Goal: Transaction & Acquisition: Book appointment/travel/reservation

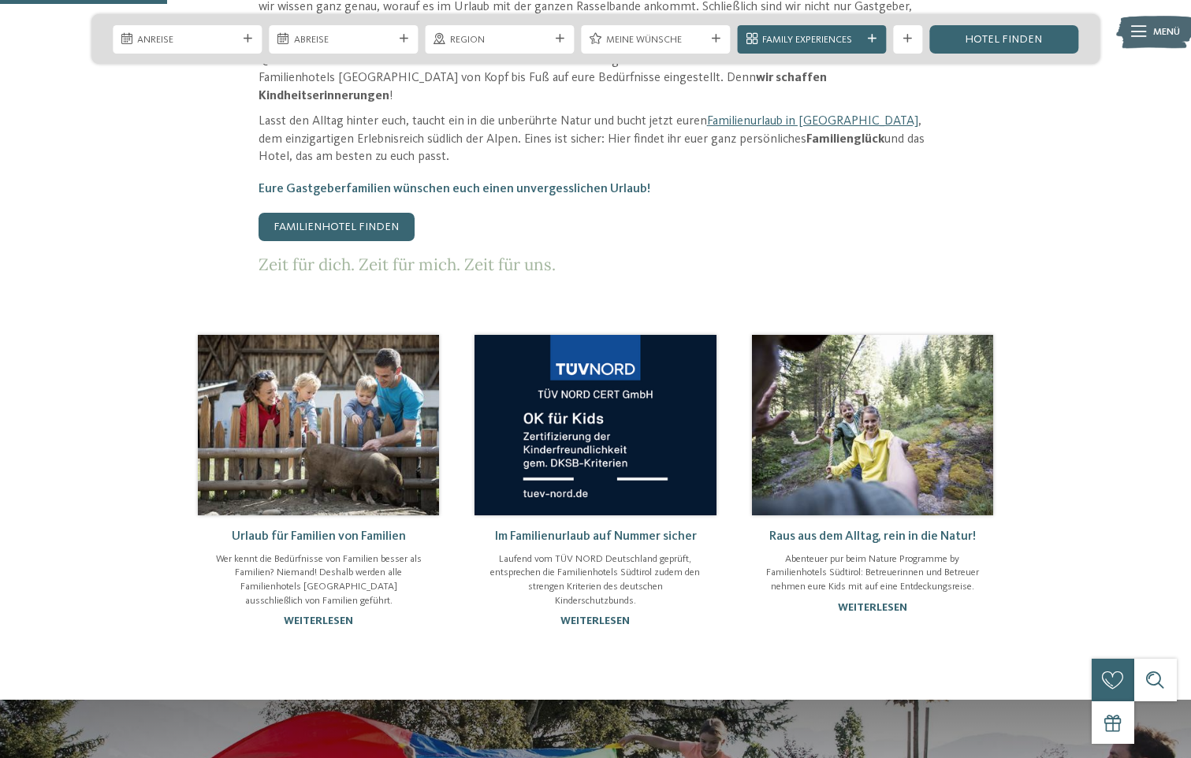
scroll to position [1103, 0]
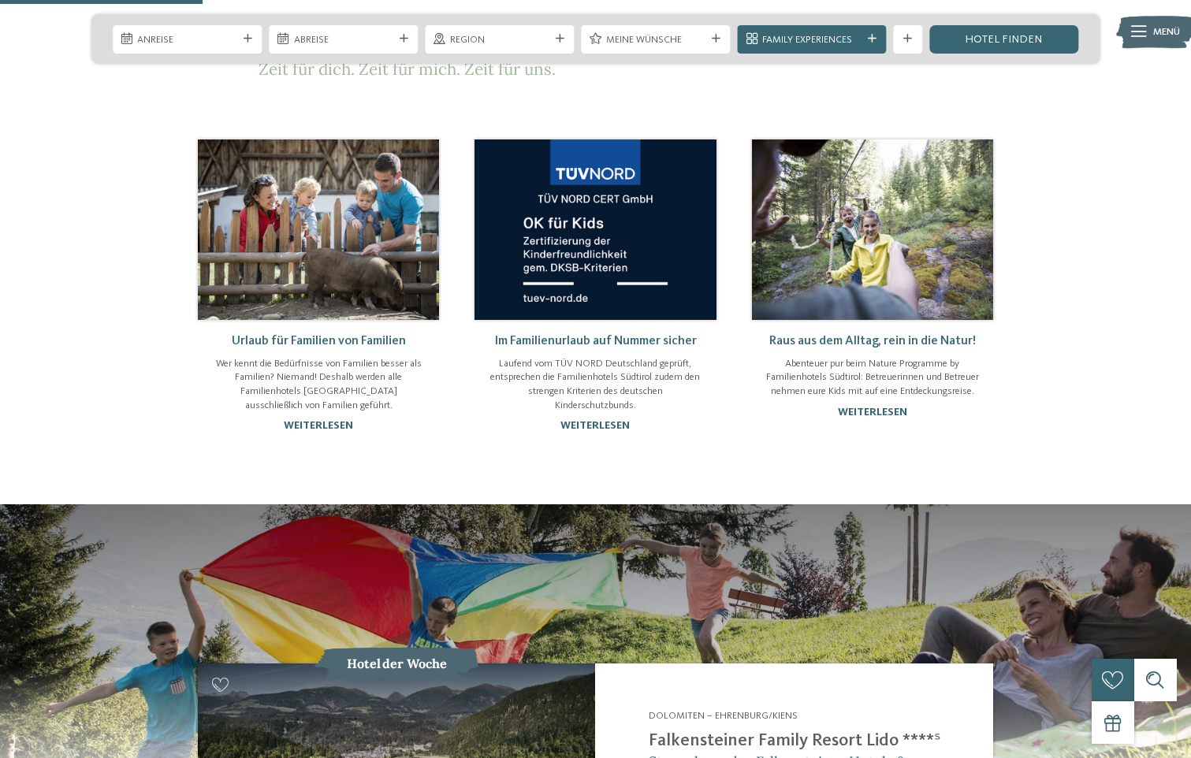
click at [327, 177] on img at bounding box center [318, 230] width 241 height 180
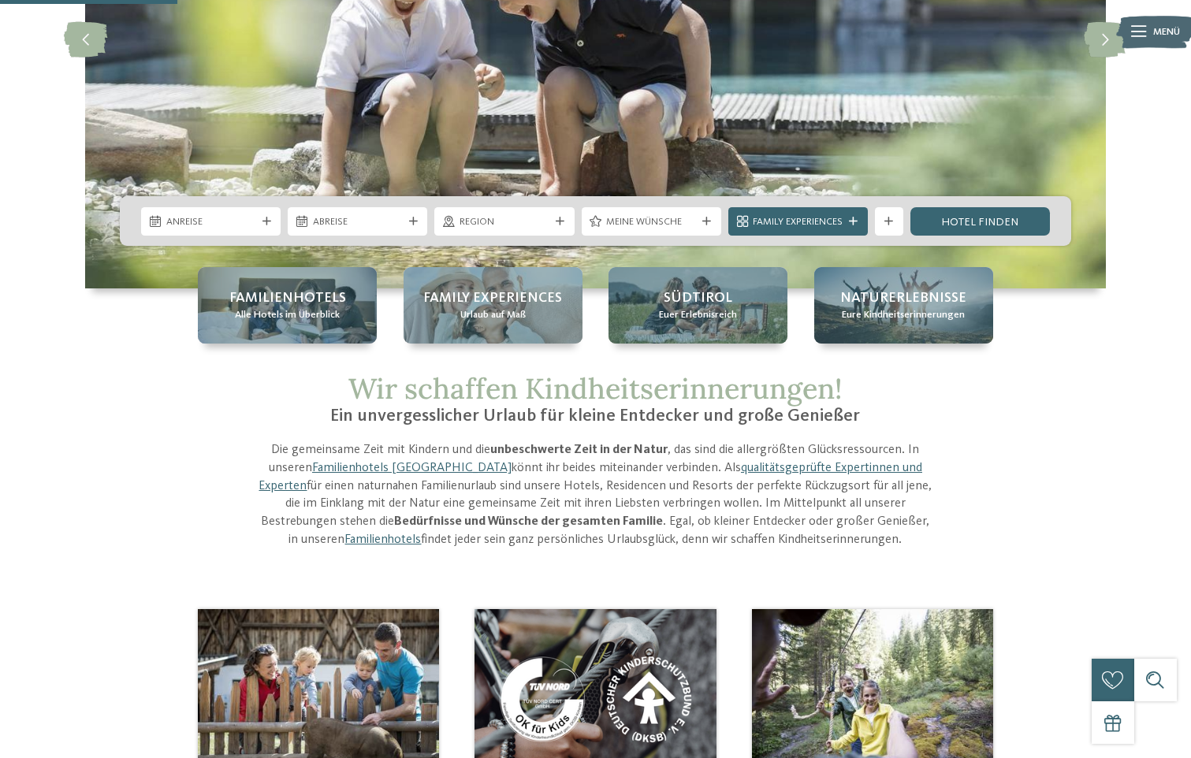
scroll to position [79, 0]
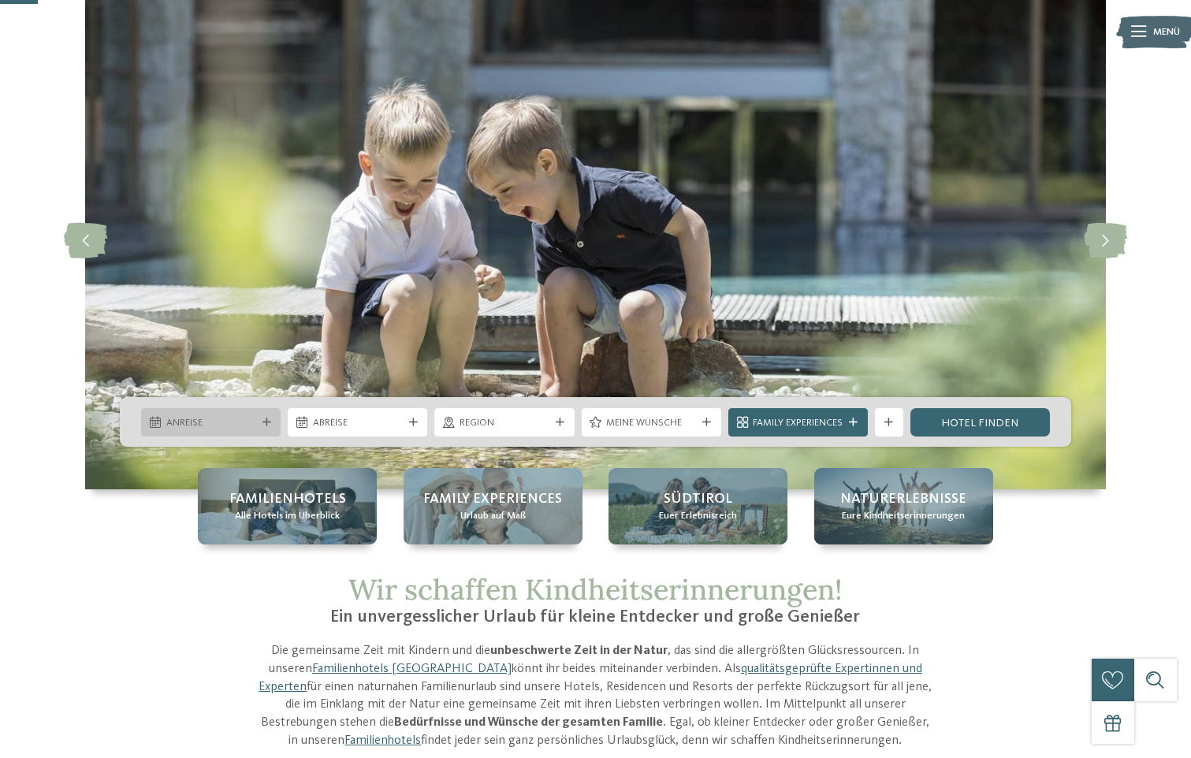
click at [261, 420] on div at bounding box center [266, 423] width 14 height 9
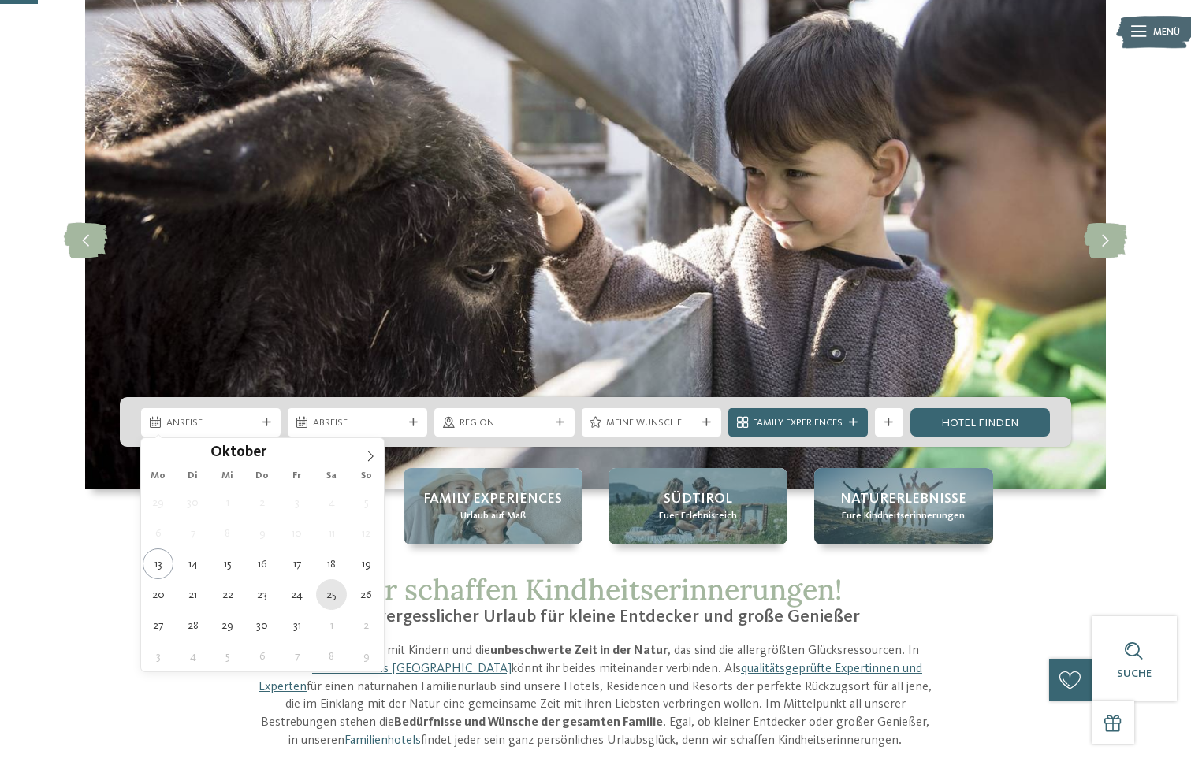
type div "[DATE]"
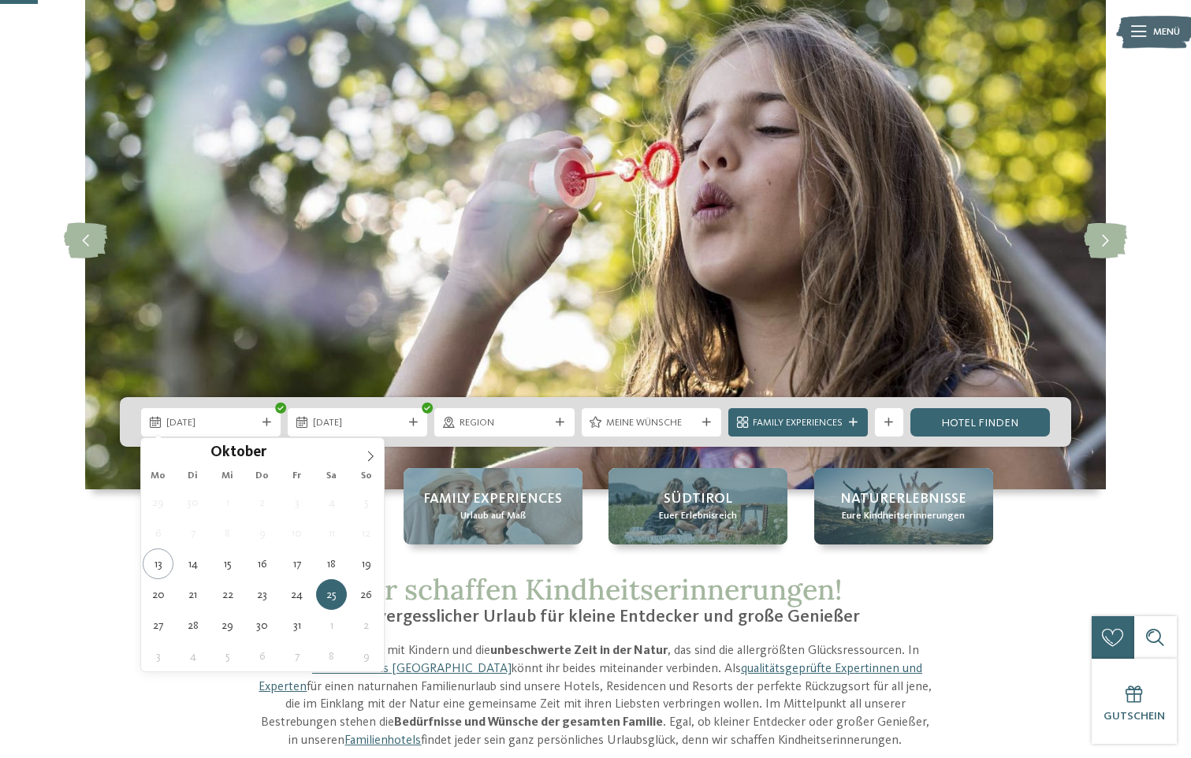
click at [243, 422] on span "[DATE]" at bounding box center [211, 423] width 90 height 14
click at [352, 422] on span "25.10.2025" at bounding box center [358, 423] width 90 height 14
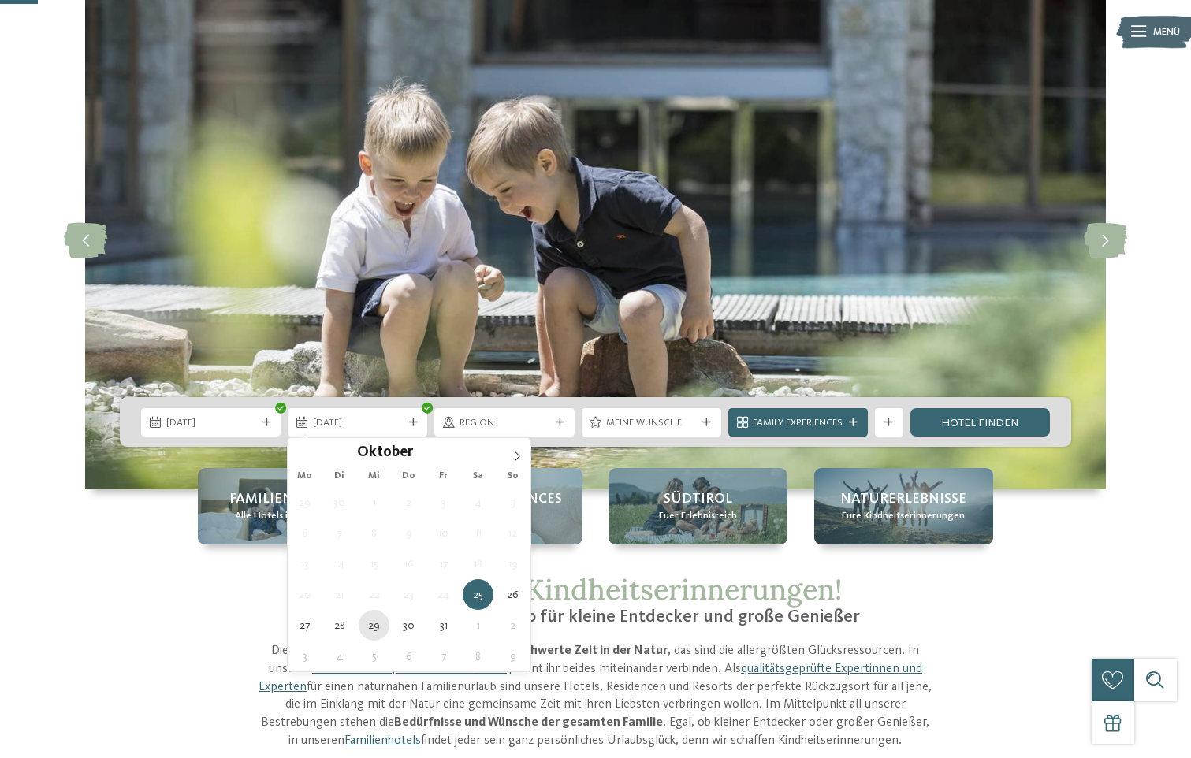
type div "29.10.2025"
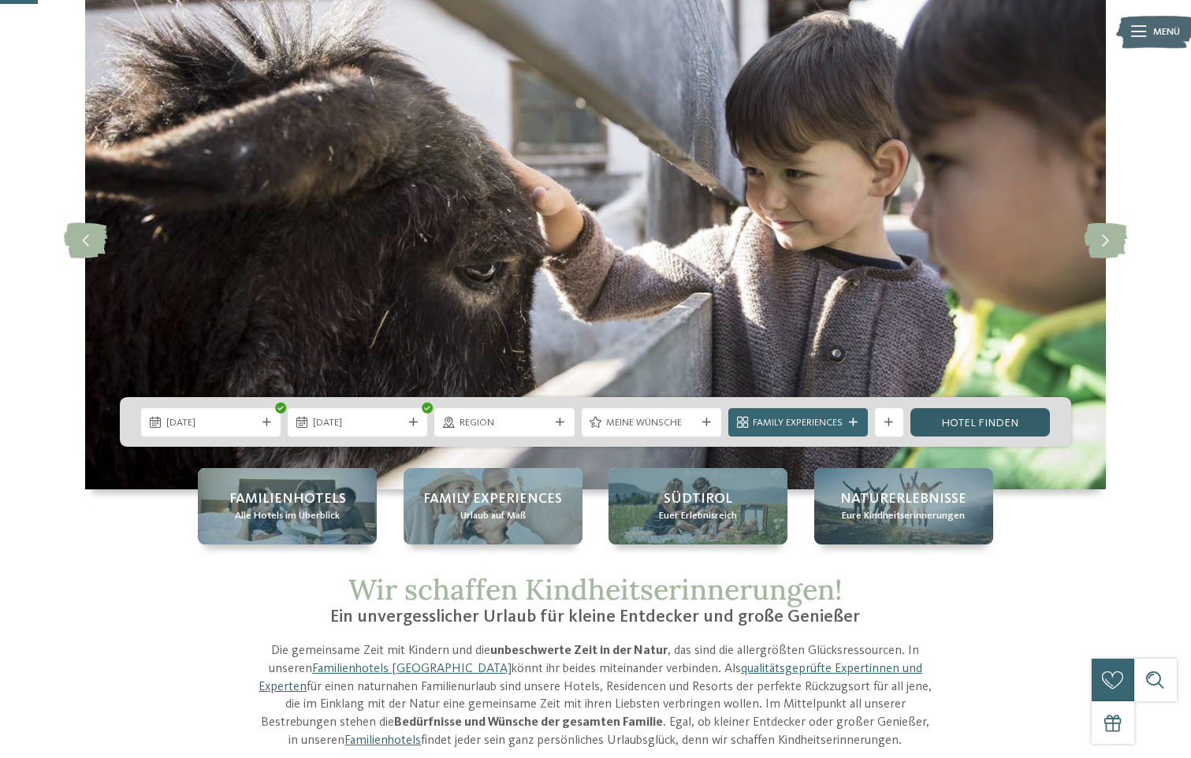
click at [949, 428] on link "Hotel finden" at bounding box center [980, 422] width 140 height 28
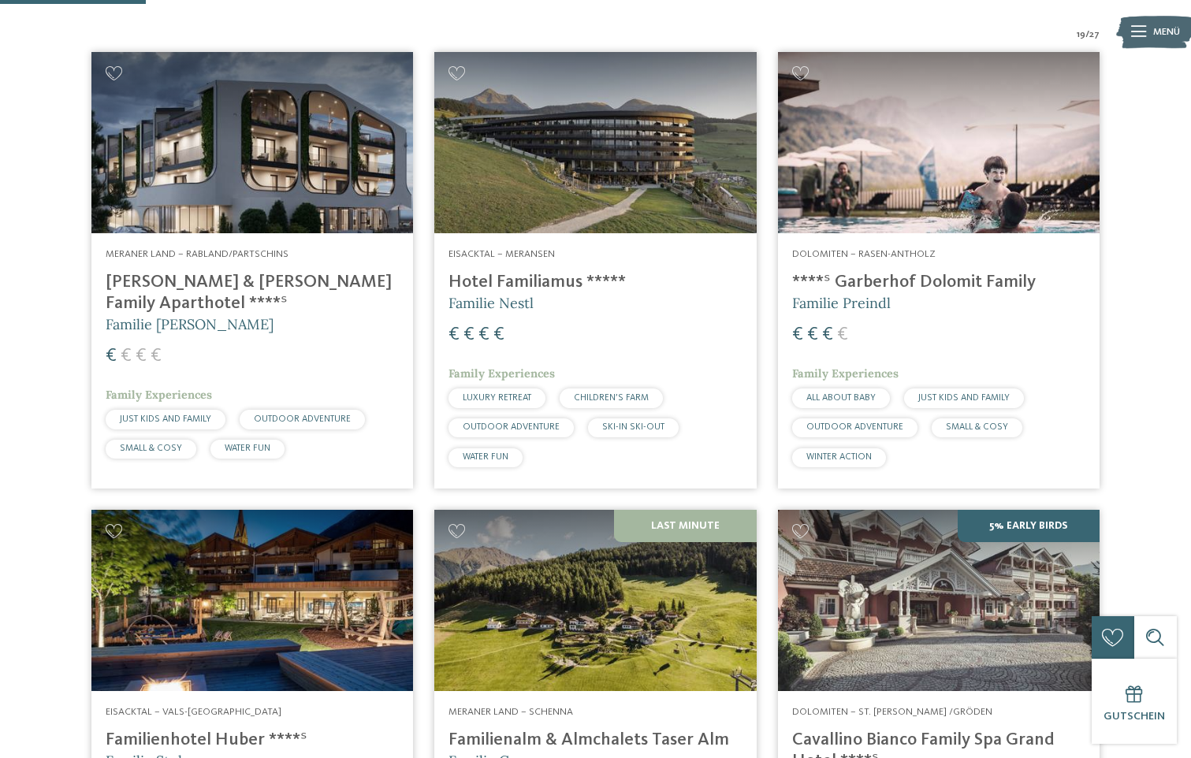
scroll to position [694, 0]
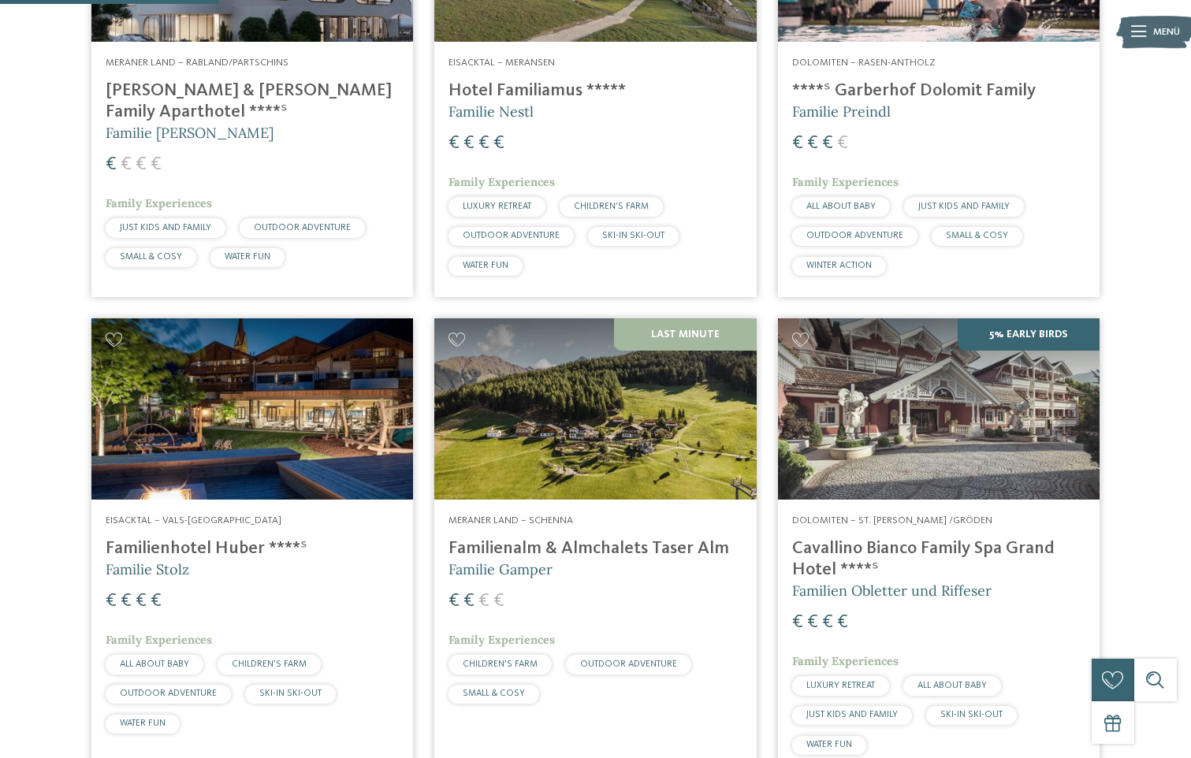
click at [598, 477] on img at bounding box center [595, 408] width 322 height 181
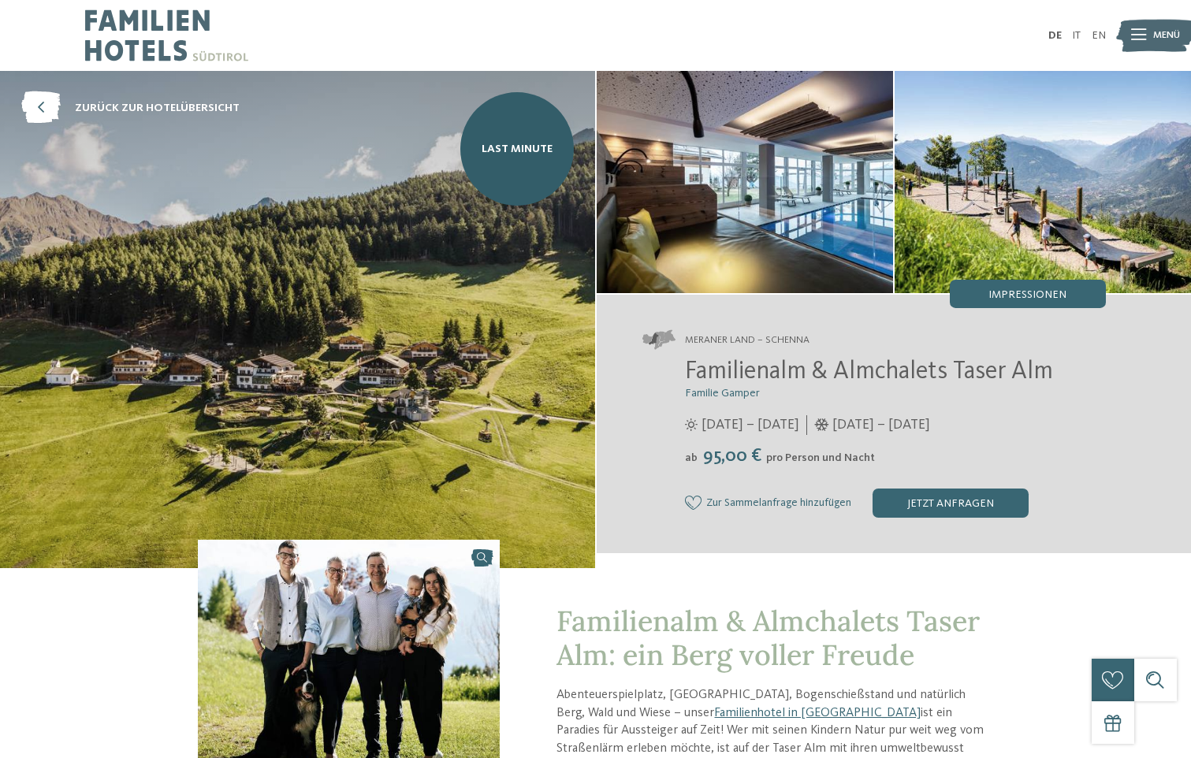
click at [770, 224] on img at bounding box center [745, 182] width 296 height 222
click at [1006, 296] on span "Impressionen" at bounding box center [1027, 294] width 78 height 11
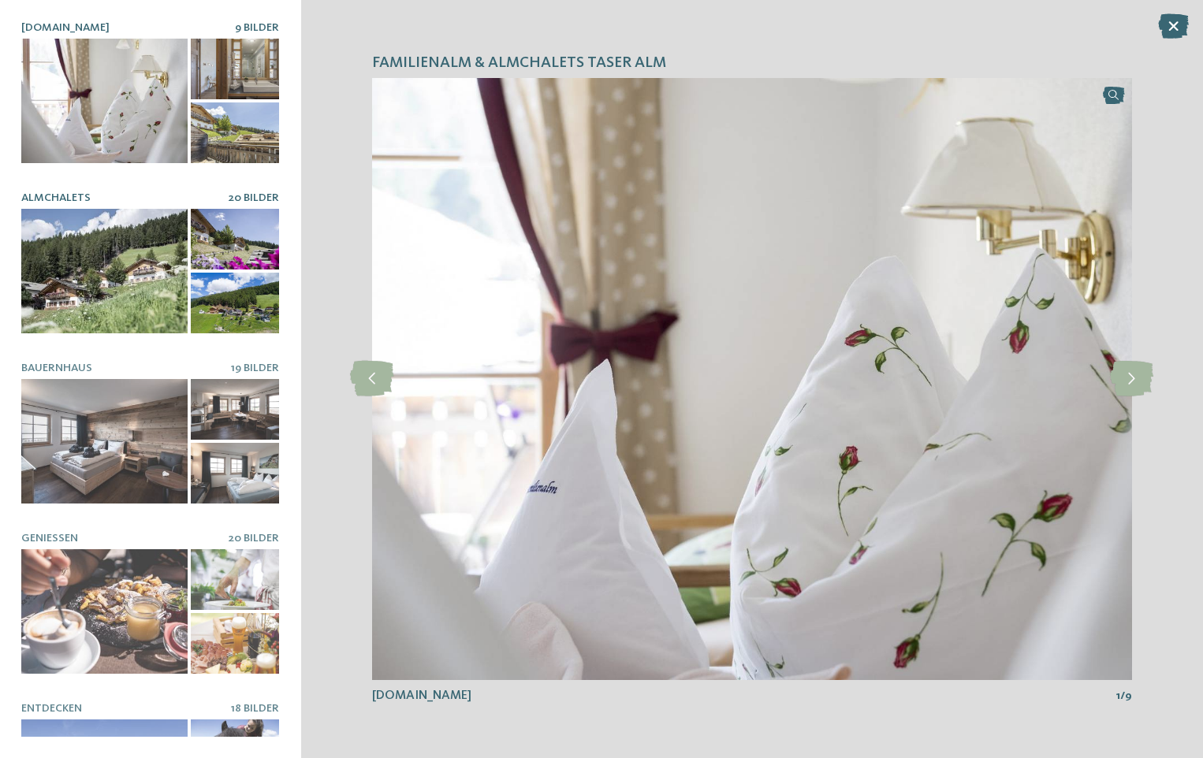
click at [71, 241] on div at bounding box center [104, 271] width 166 height 125
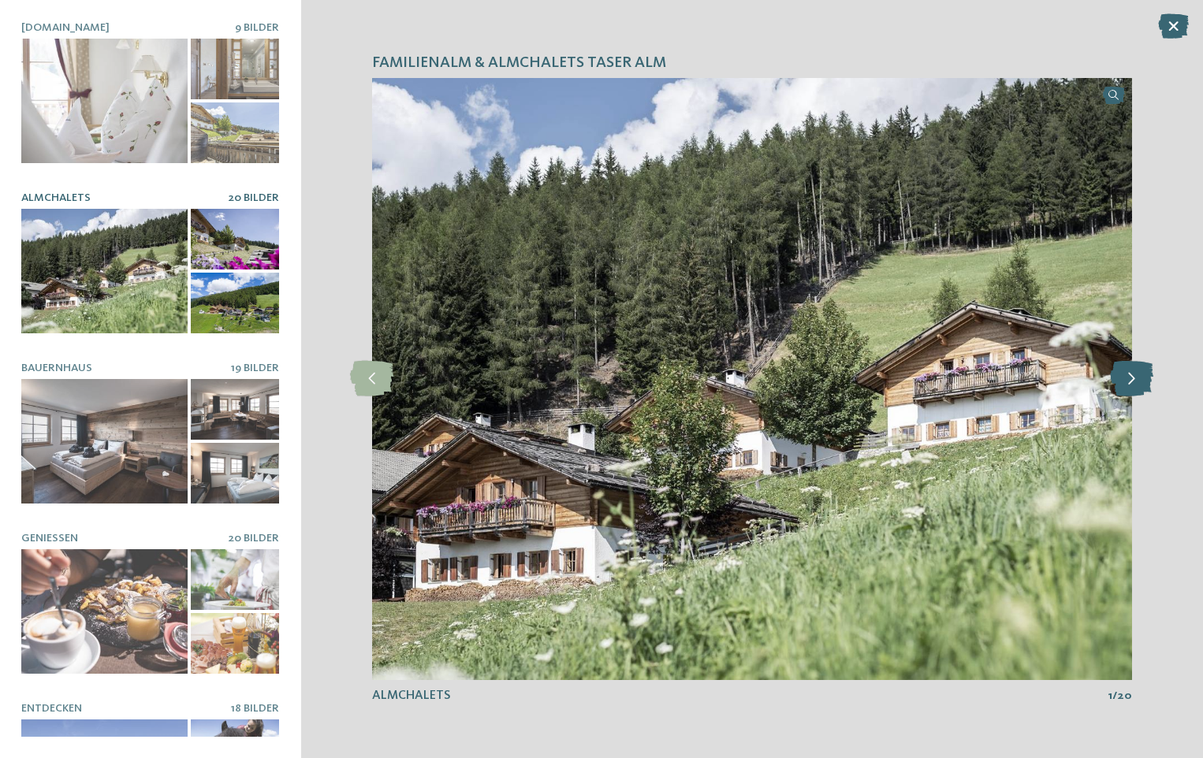
click at [1124, 384] on icon at bounding box center [1131, 378] width 43 height 35
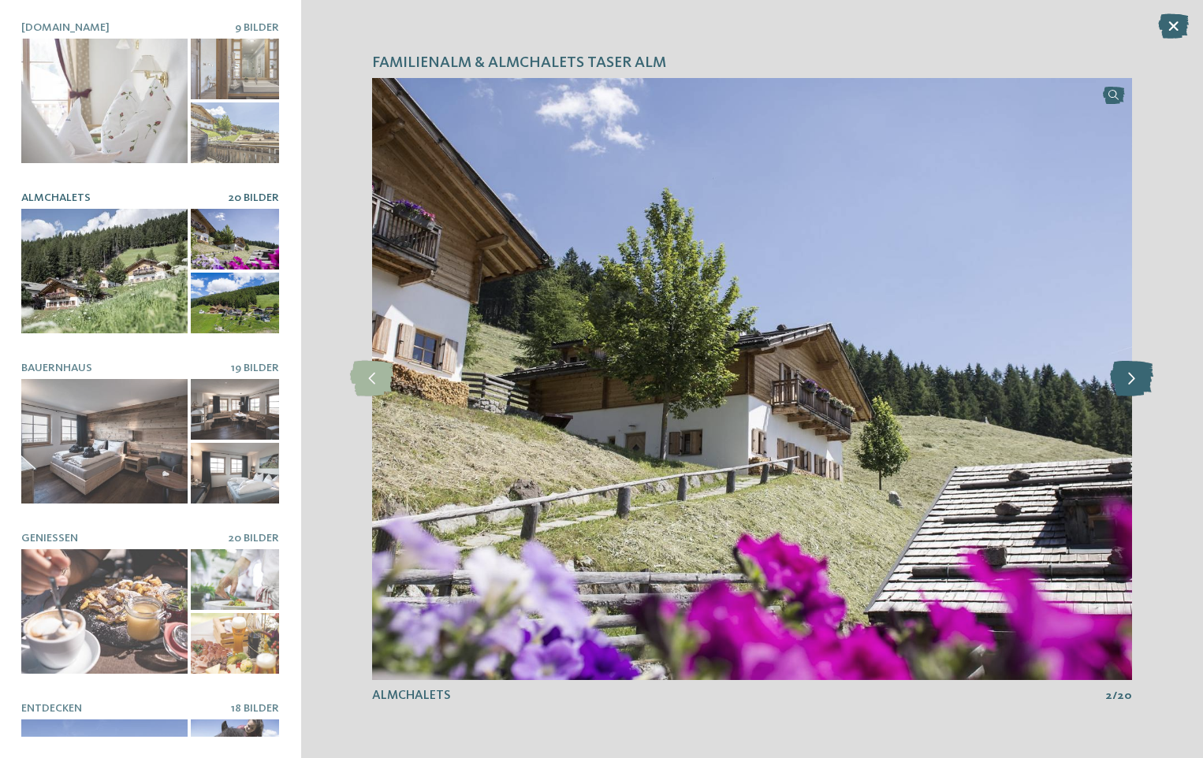
click at [1124, 384] on icon at bounding box center [1131, 378] width 43 height 35
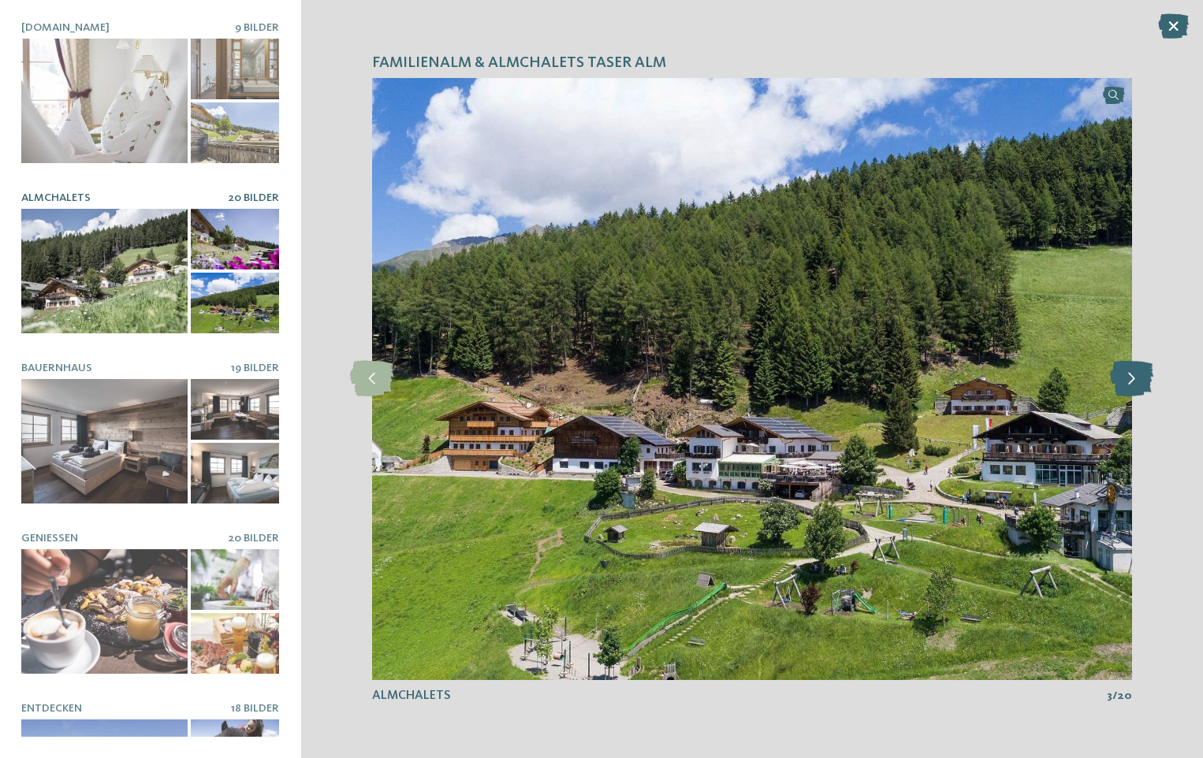
click at [1126, 378] on icon at bounding box center [1131, 378] width 43 height 35
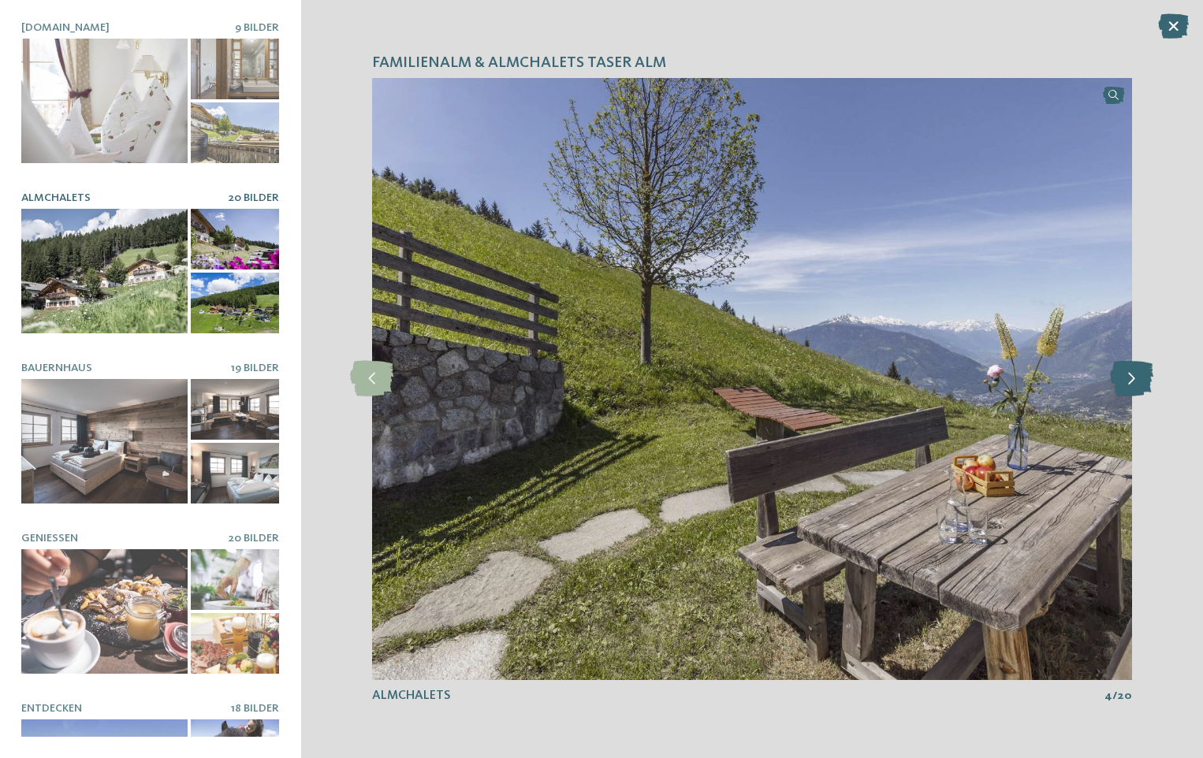
click at [1122, 383] on icon at bounding box center [1131, 378] width 43 height 35
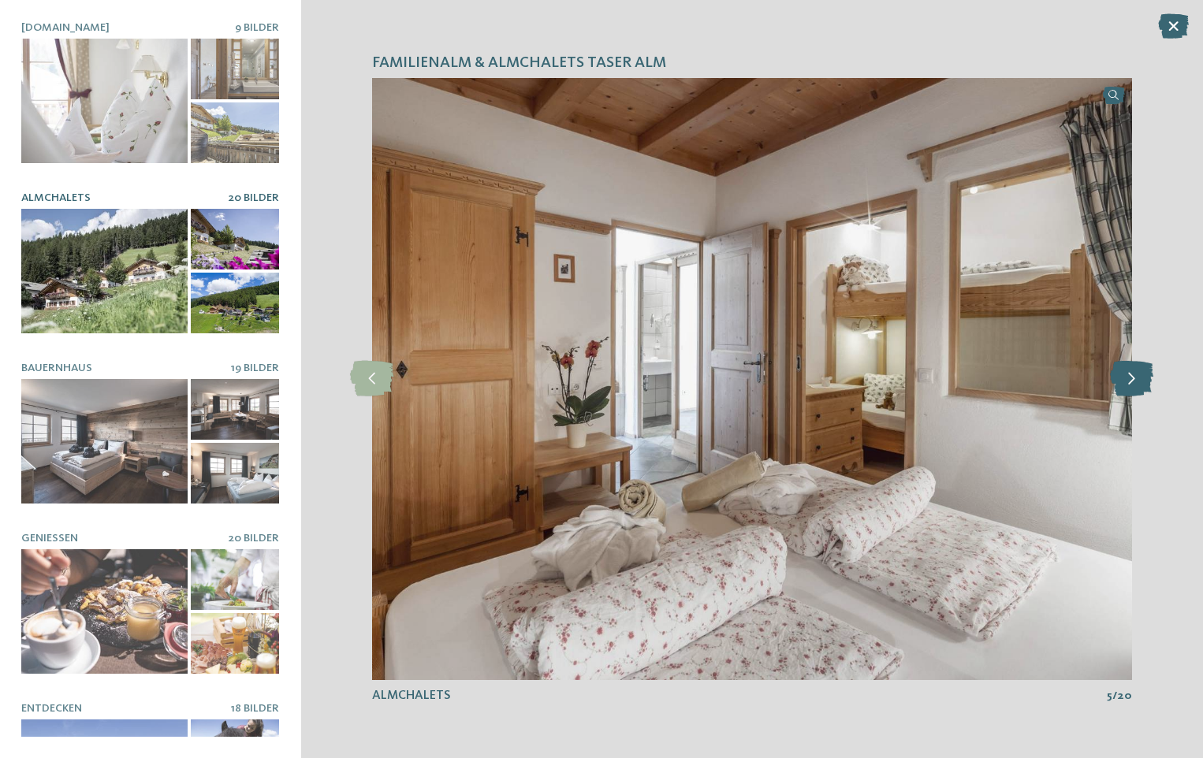
click at [1122, 383] on icon at bounding box center [1131, 378] width 43 height 35
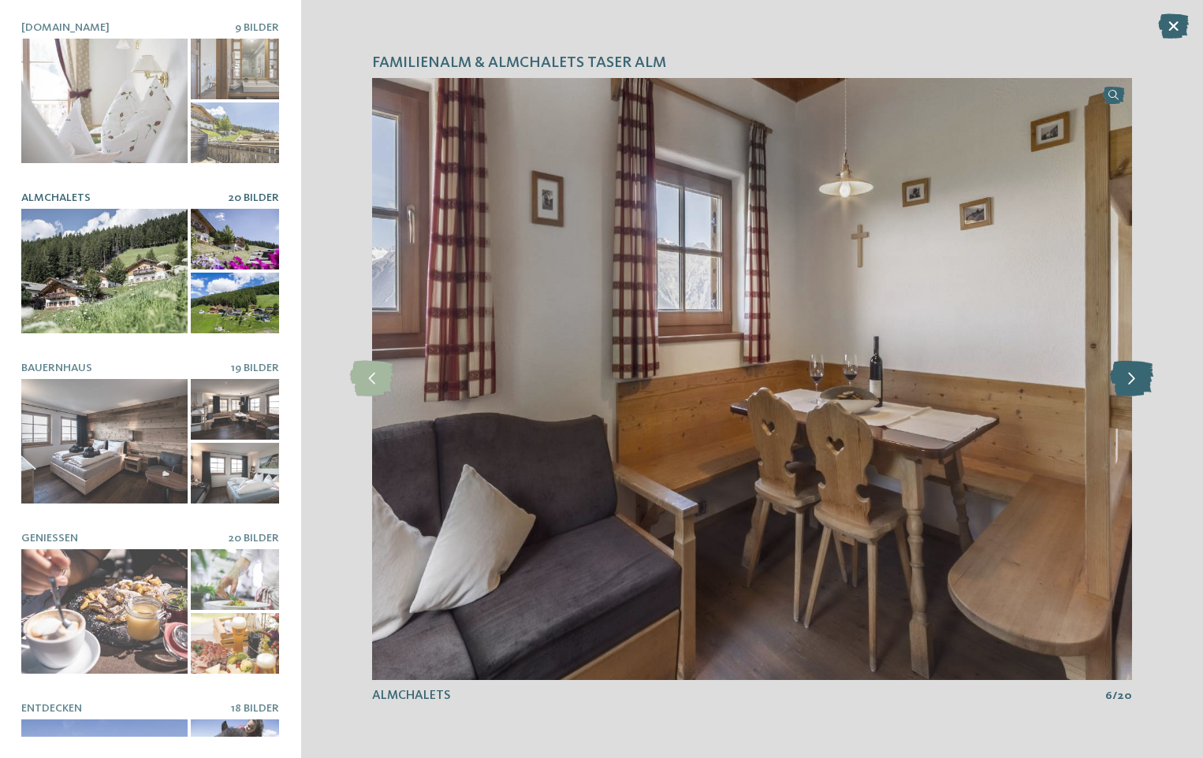
click at [1122, 383] on icon at bounding box center [1131, 378] width 43 height 35
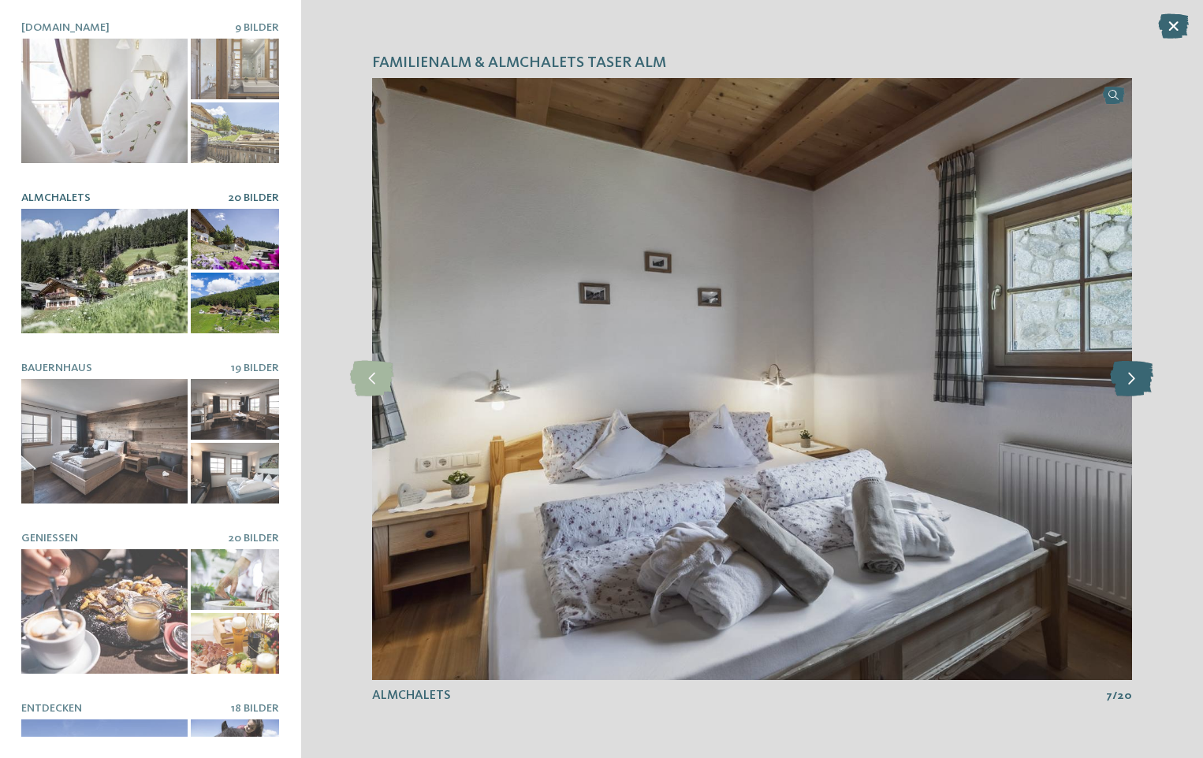
click at [1124, 383] on icon at bounding box center [1131, 378] width 43 height 35
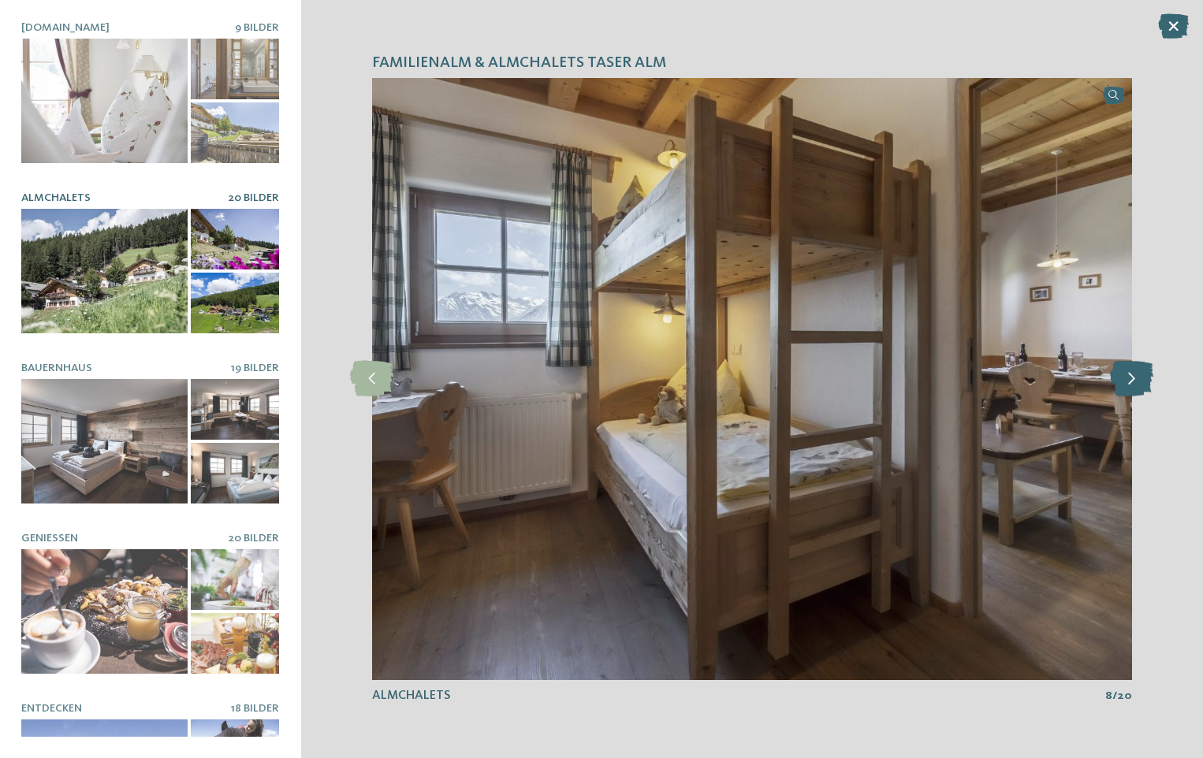
click at [1125, 383] on icon at bounding box center [1131, 378] width 43 height 35
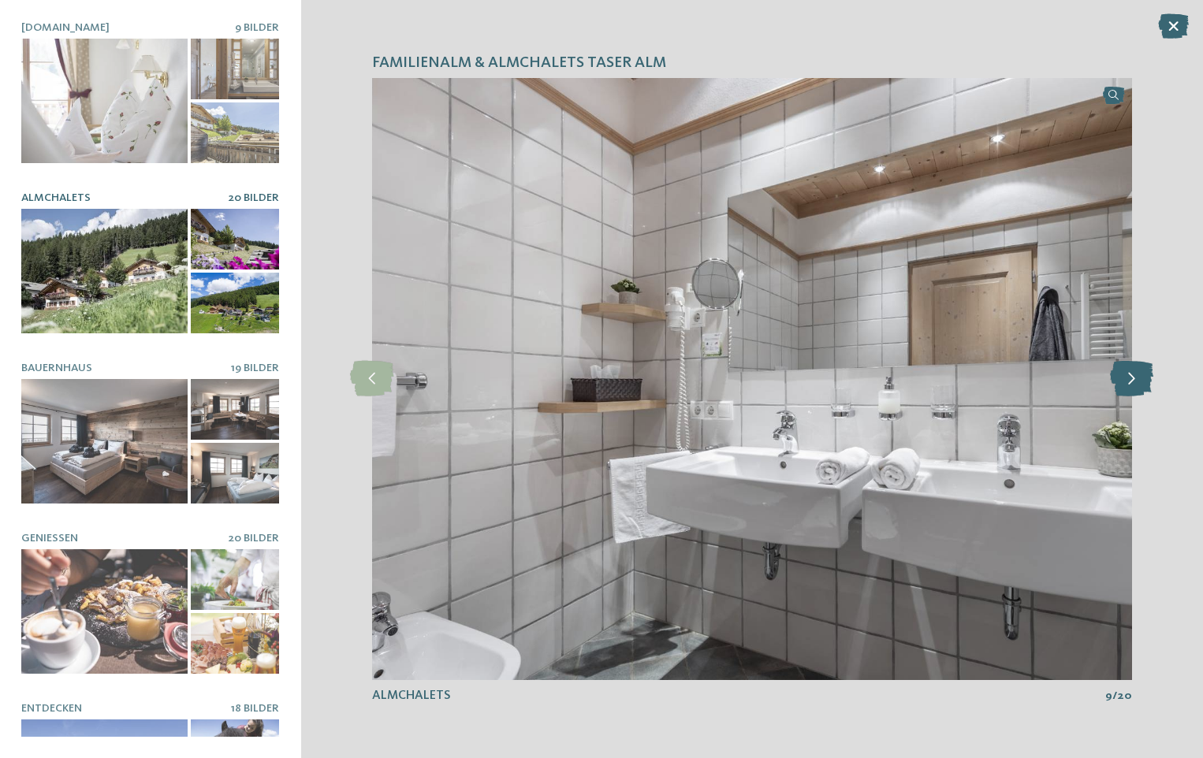
click at [1125, 383] on icon at bounding box center [1131, 378] width 43 height 35
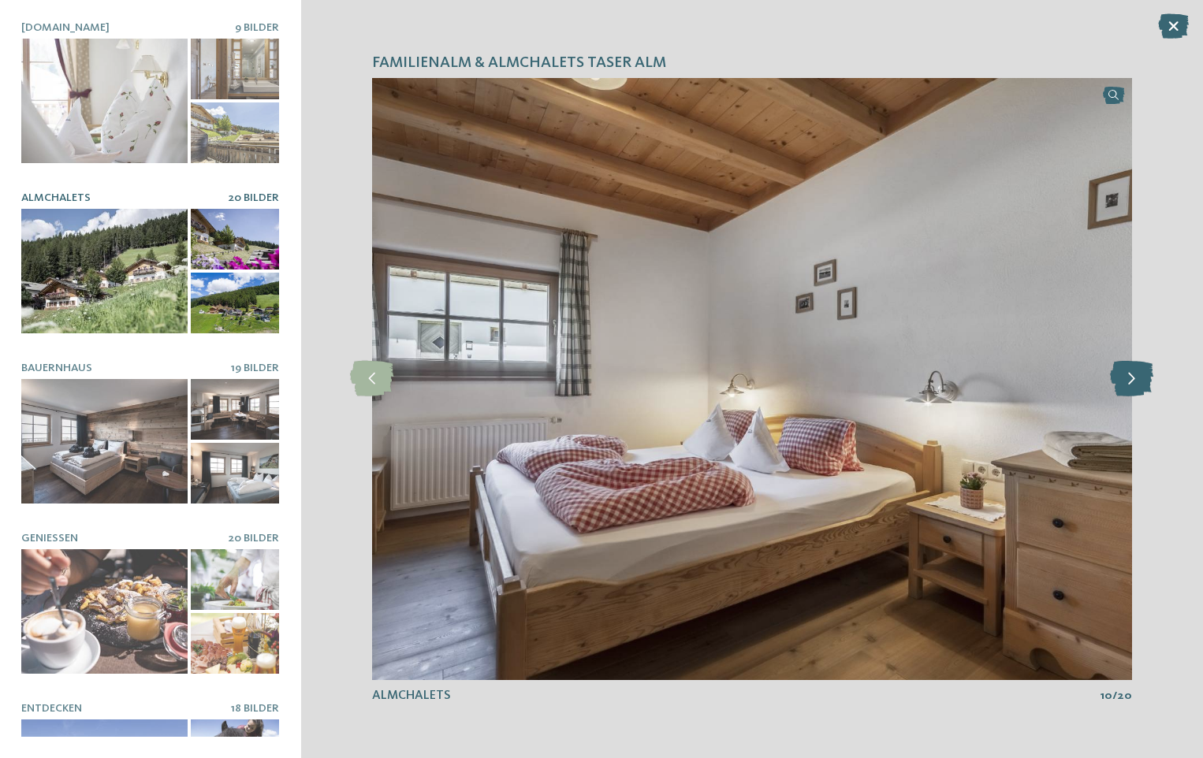
click at [1125, 383] on icon at bounding box center [1131, 378] width 43 height 35
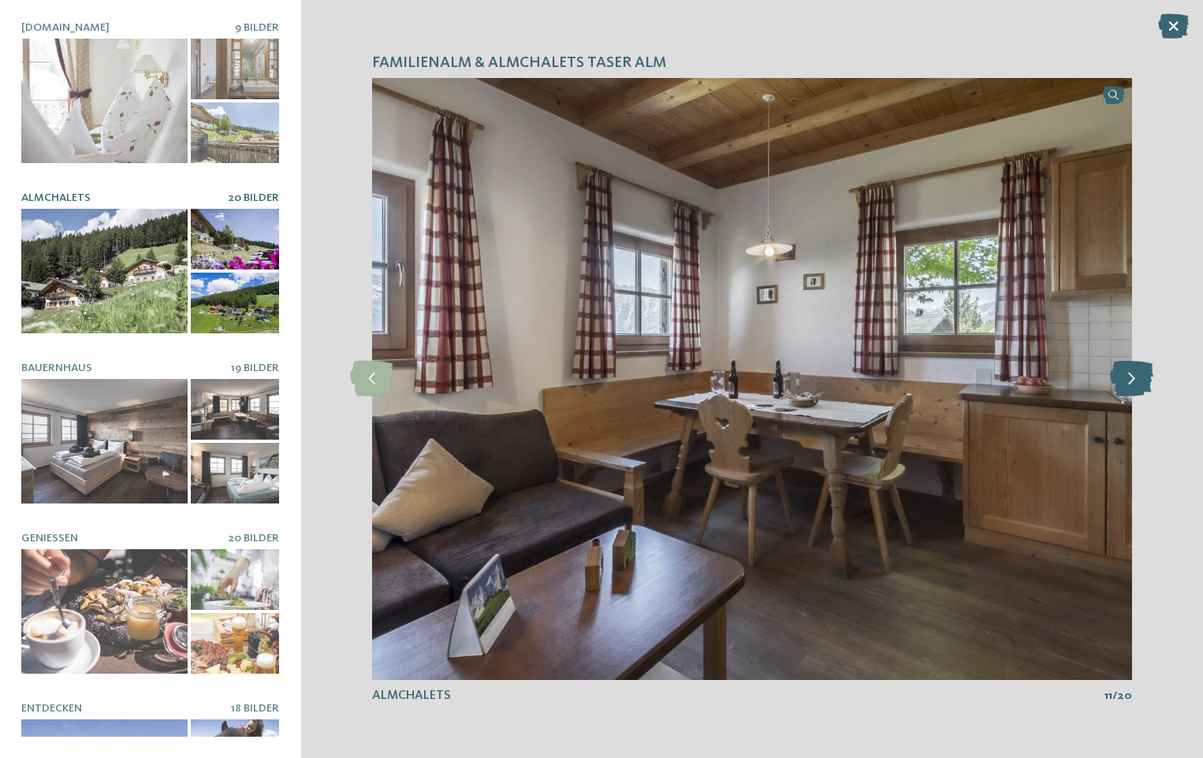
click at [1125, 383] on icon at bounding box center [1131, 378] width 43 height 35
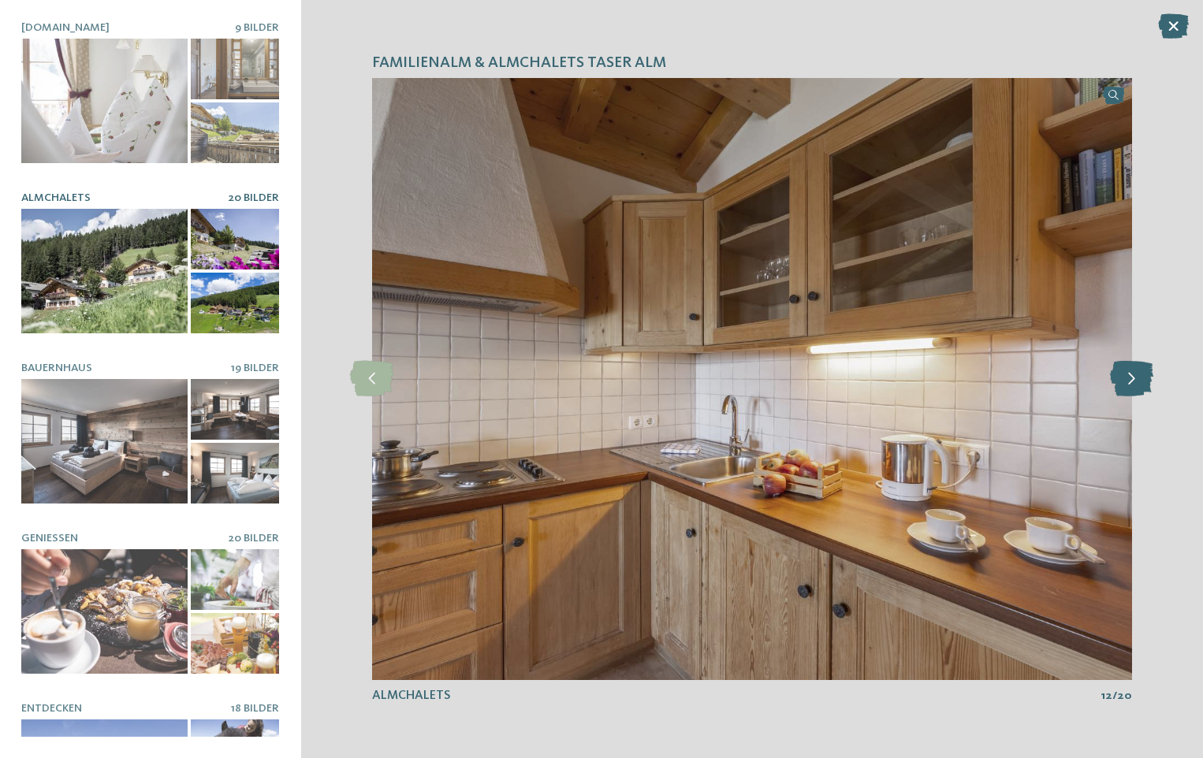
click at [1128, 382] on icon at bounding box center [1131, 378] width 43 height 35
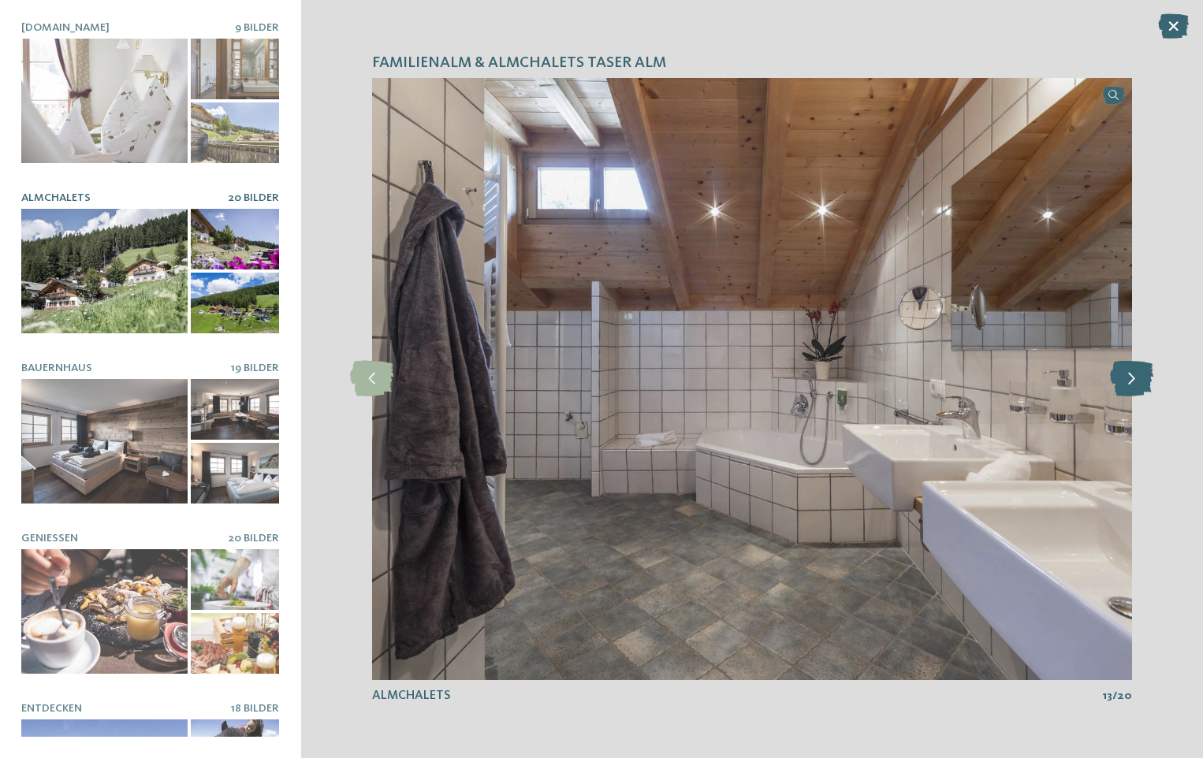
click at [1128, 382] on icon at bounding box center [1131, 378] width 43 height 35
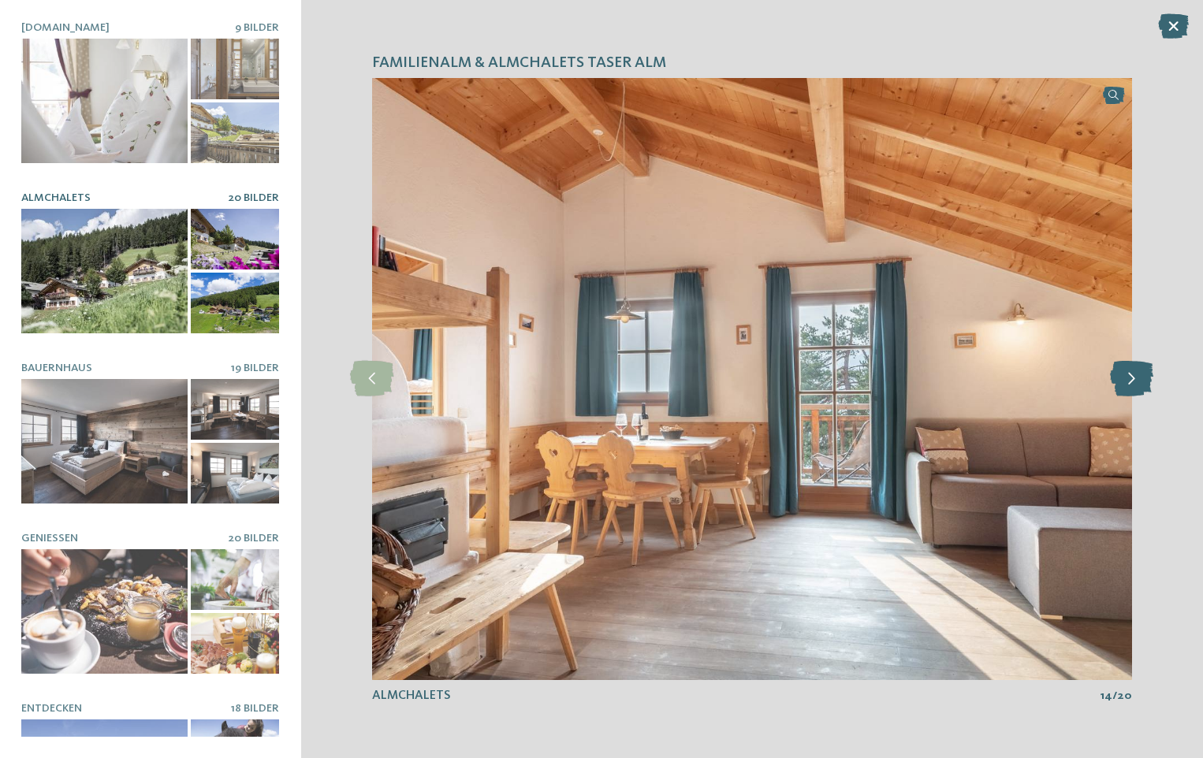
click at [1128, 381] on icon at bounding box center [1131, 378] width 43 height 35
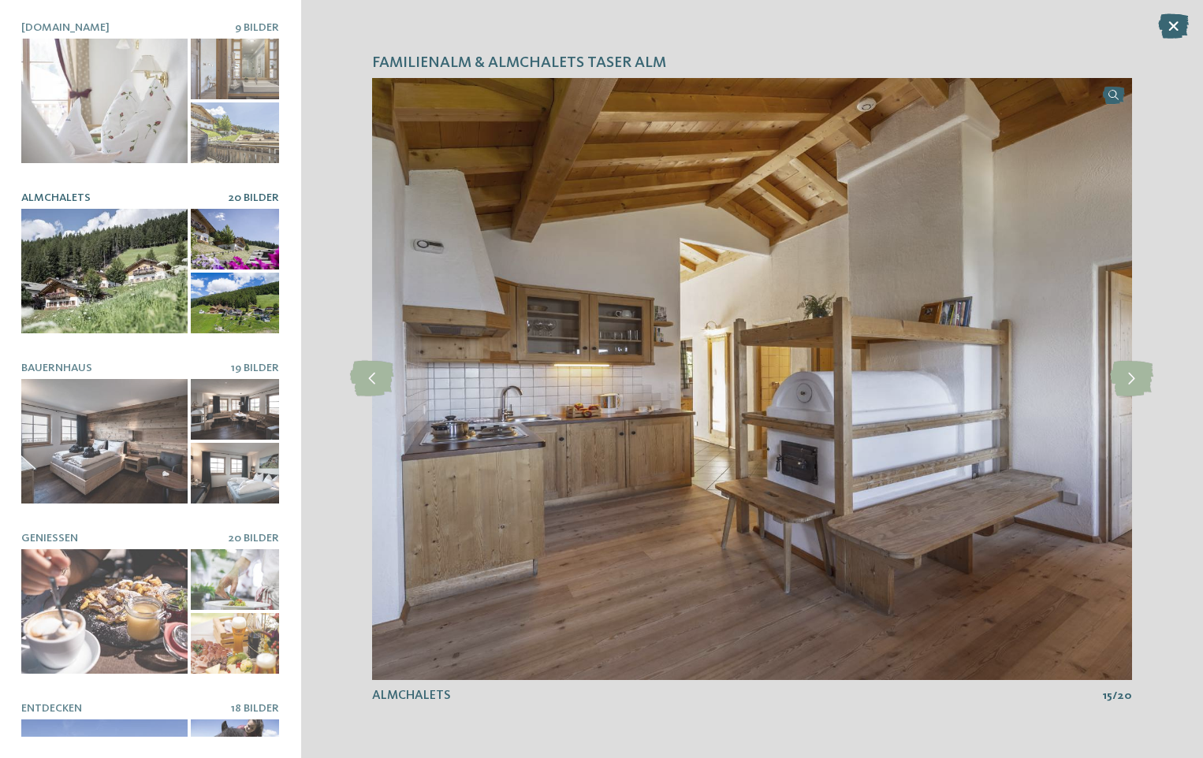
drag, startPoint x: 1128, startPoint y: 381, endPoint x: 1175, endPoint y: 26, distance: 358.6
click at [1175, 26] on icon at bounding box center [1173, 25] width 31 height 25
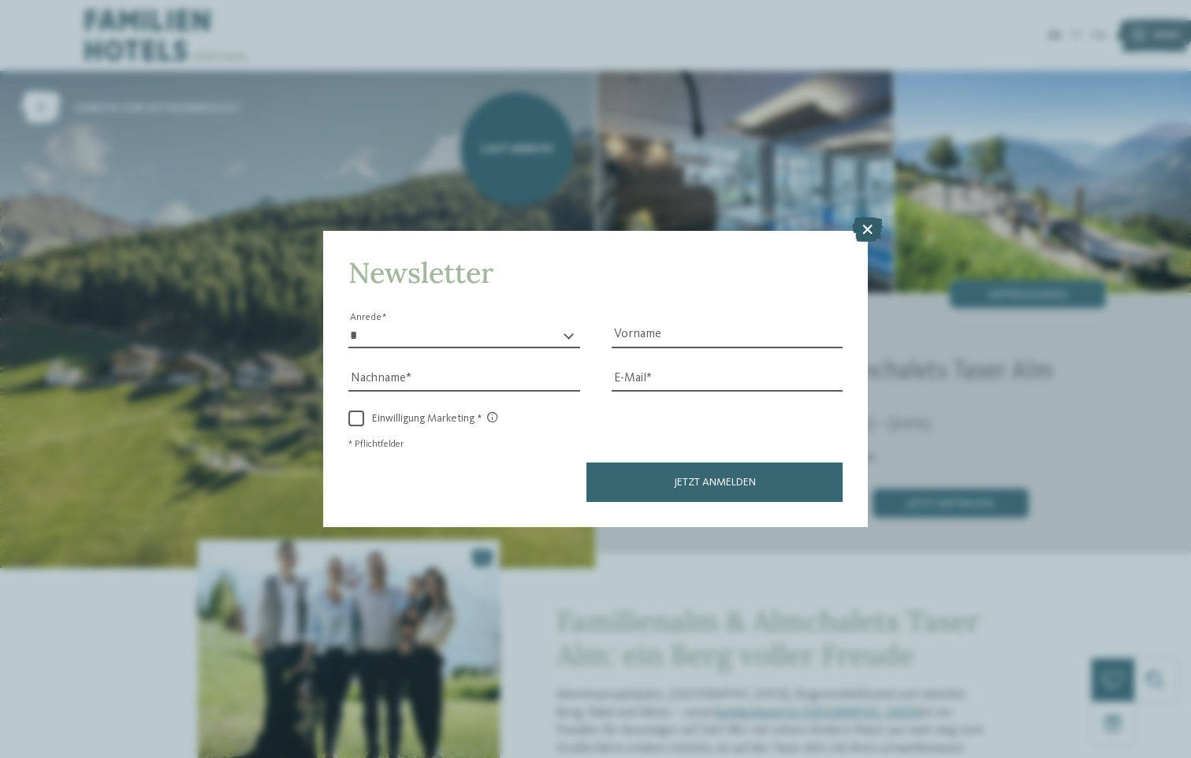
click at [872, 228] on icon at bounding box center [867, 230] width 31 height 25
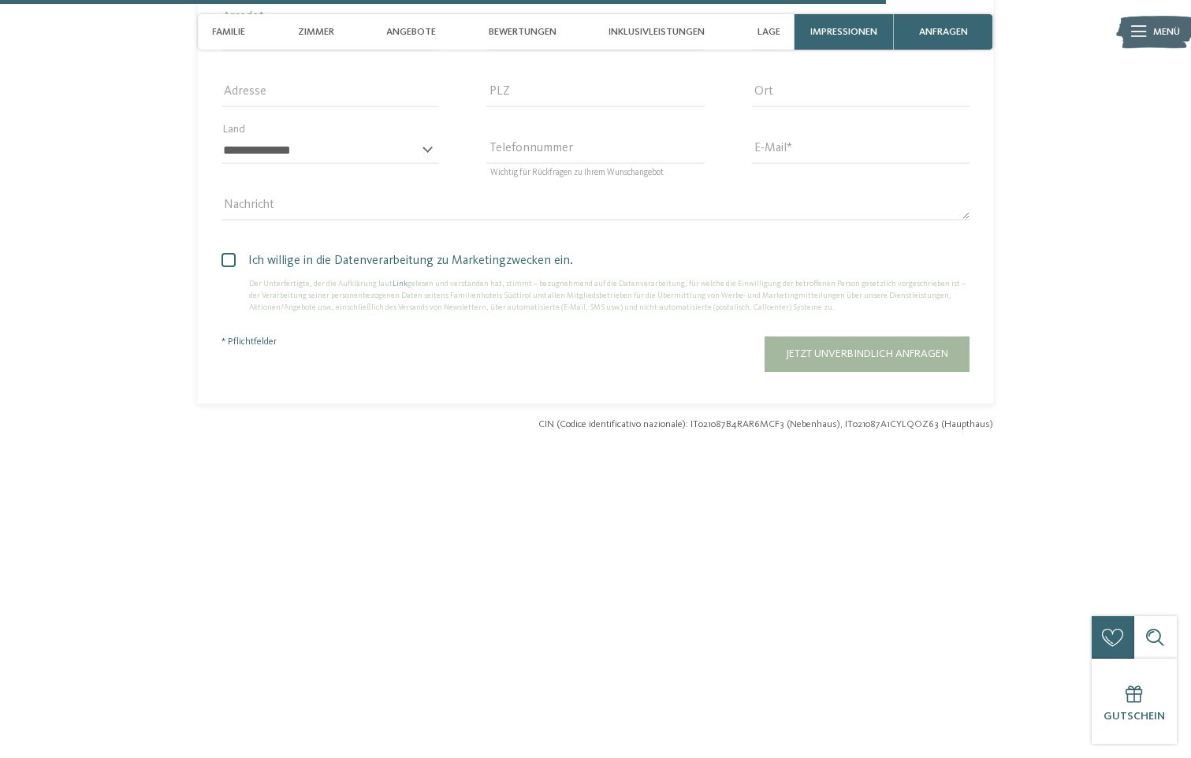
scroll to position [4255, 0]
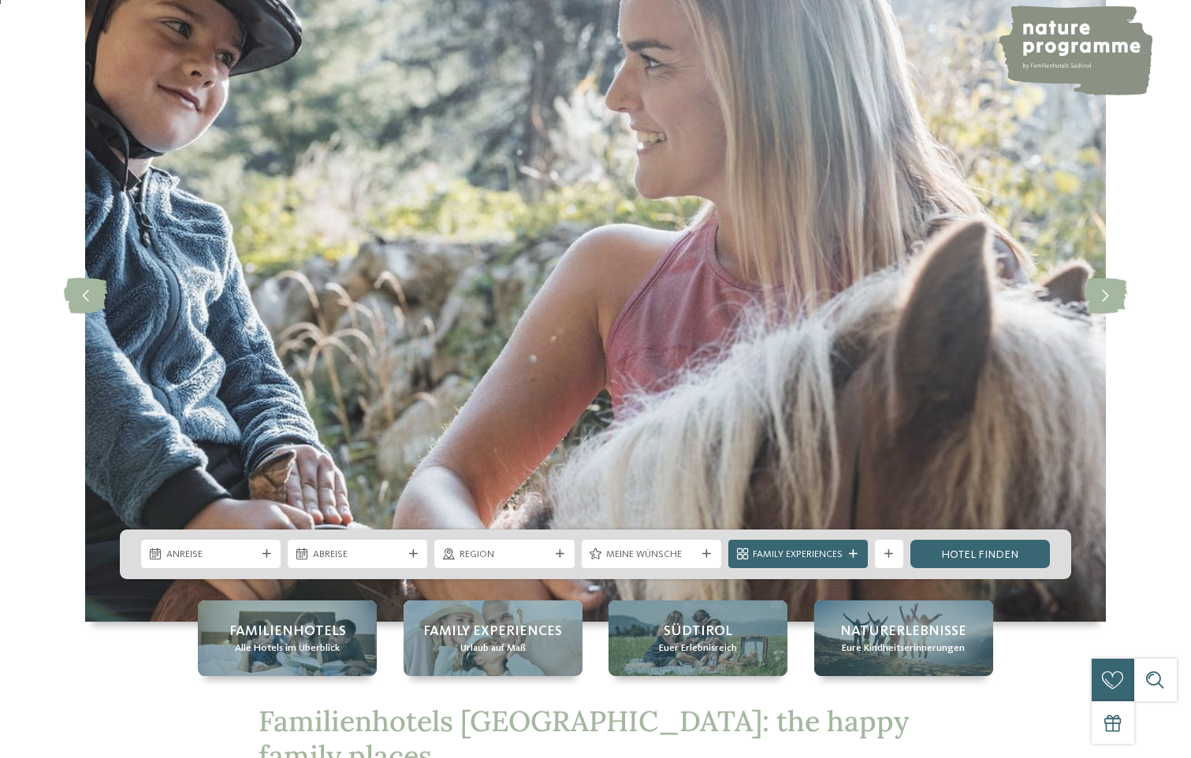
scroll to position [394, 0]
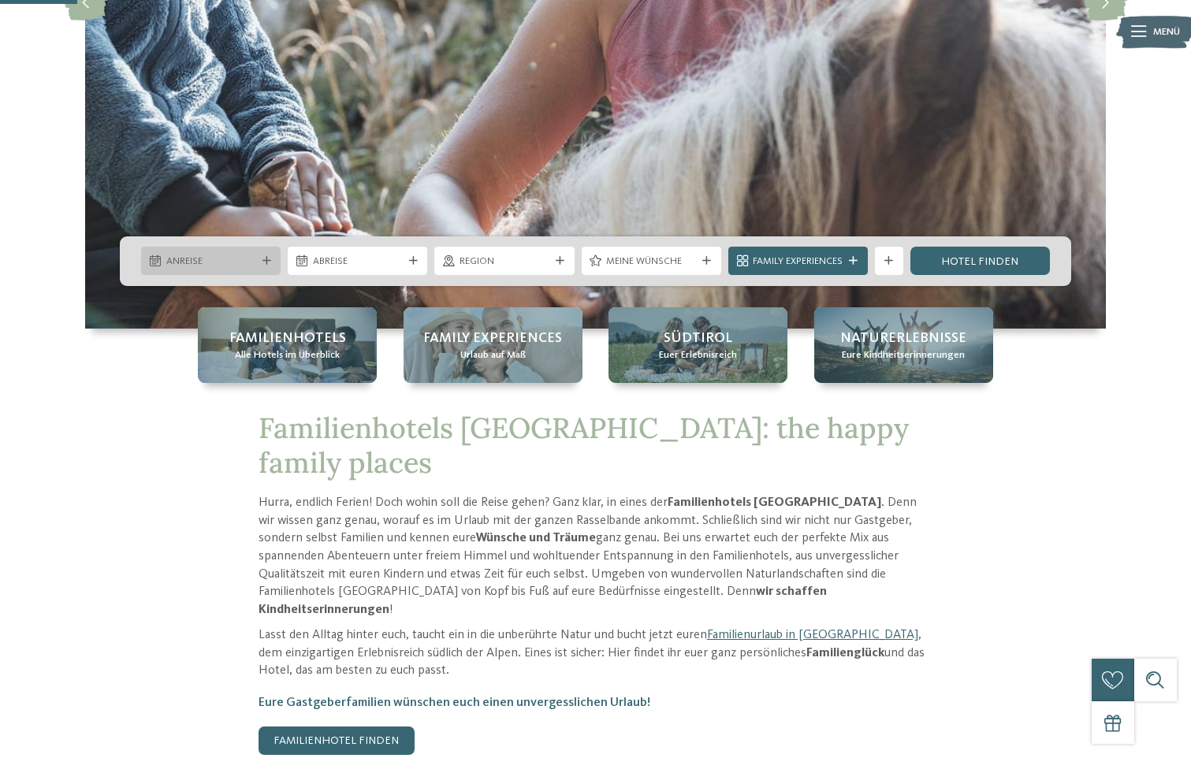
click at [251, 265] on span "Anreise" at bounding box center [211, 262] width 90 height 14
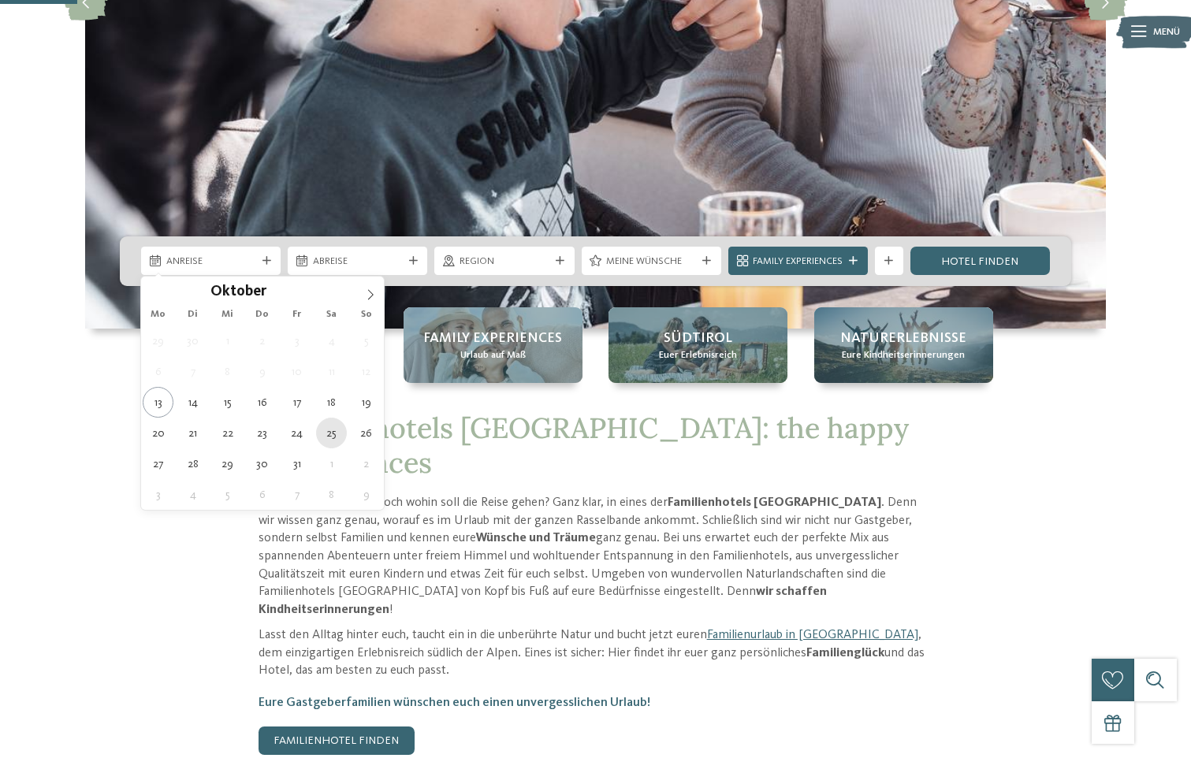
type div "[DATE]"
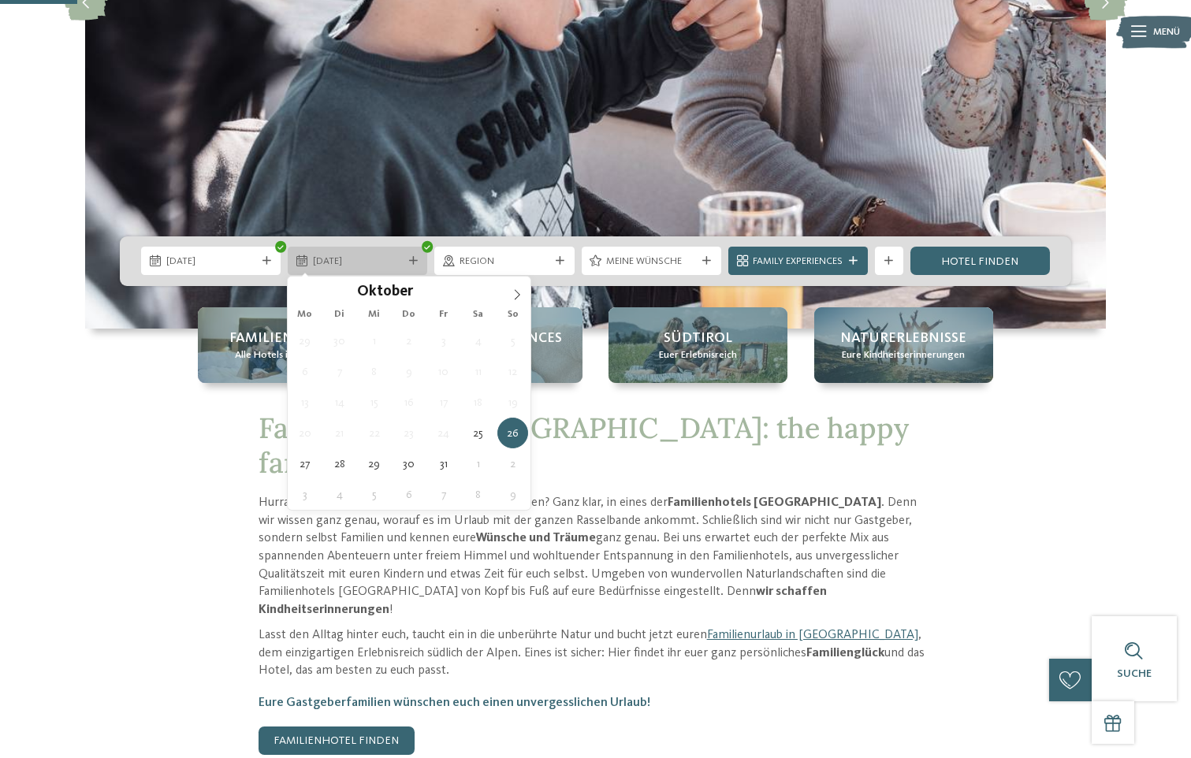
click at [359, 263] on span "26.10.2025" at bounding box center [358, 262] width 90 height 14
type div "29.10.2025"
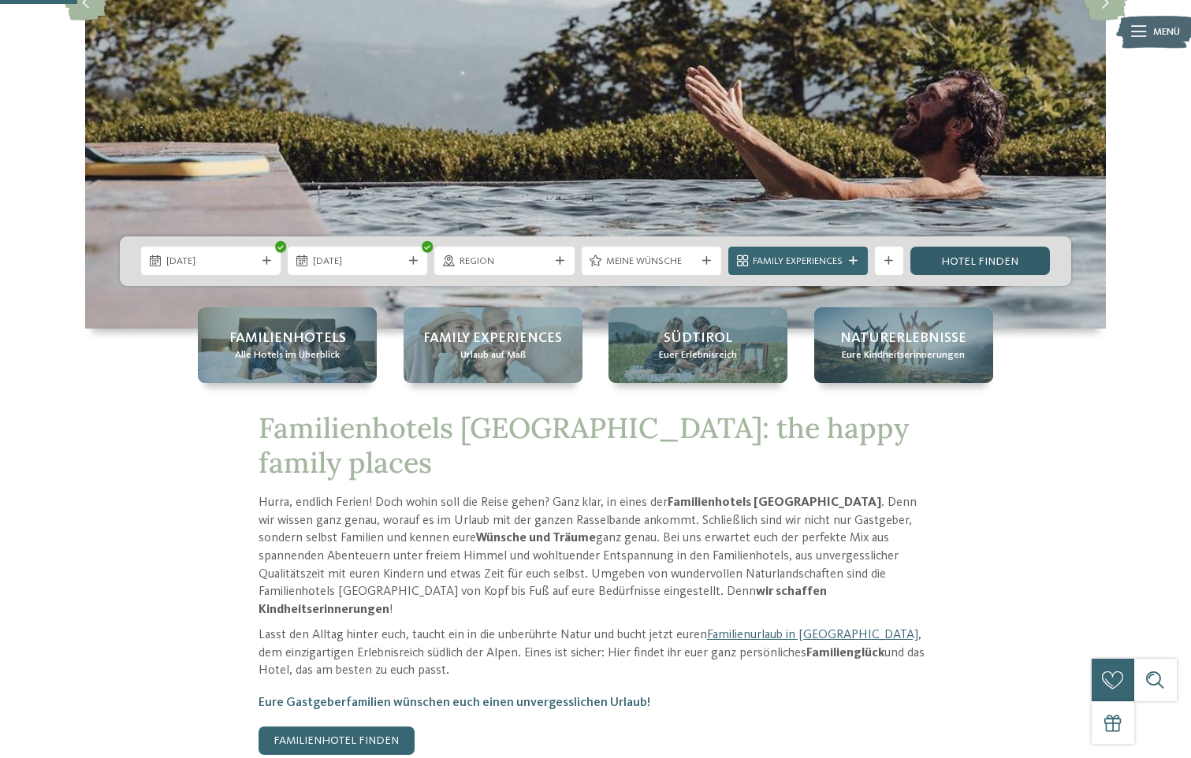
click at [992, 260] on link "Hotel finden" at bounding box center [980, 261] width 140 height 28
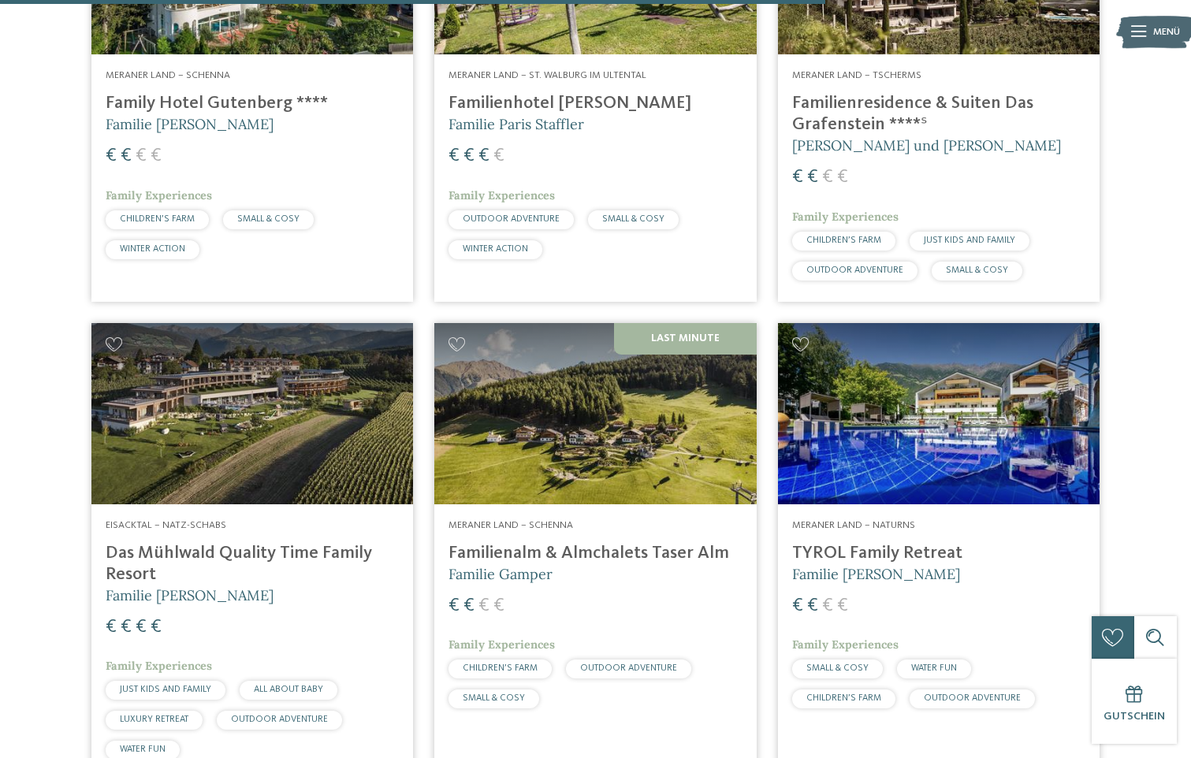
scroll to position [2743, 0]
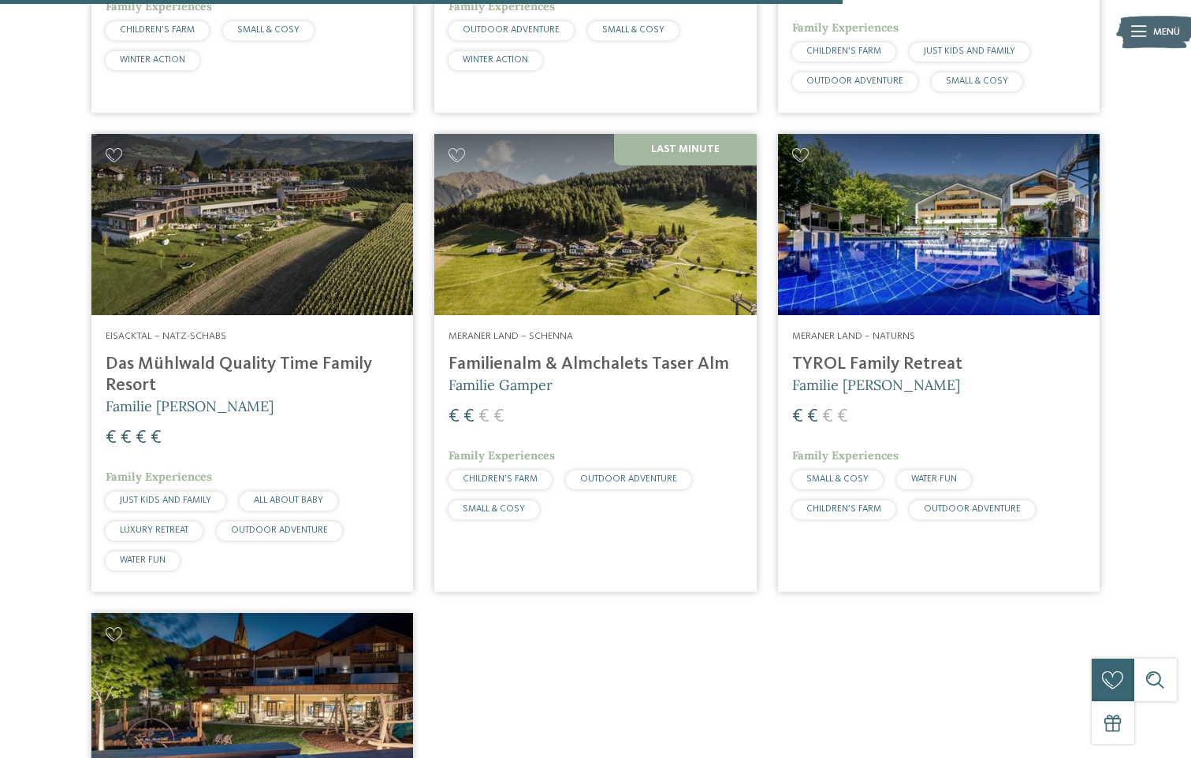
click at [942, 203] on img at bounding box center [939, 224] width 322 height 181
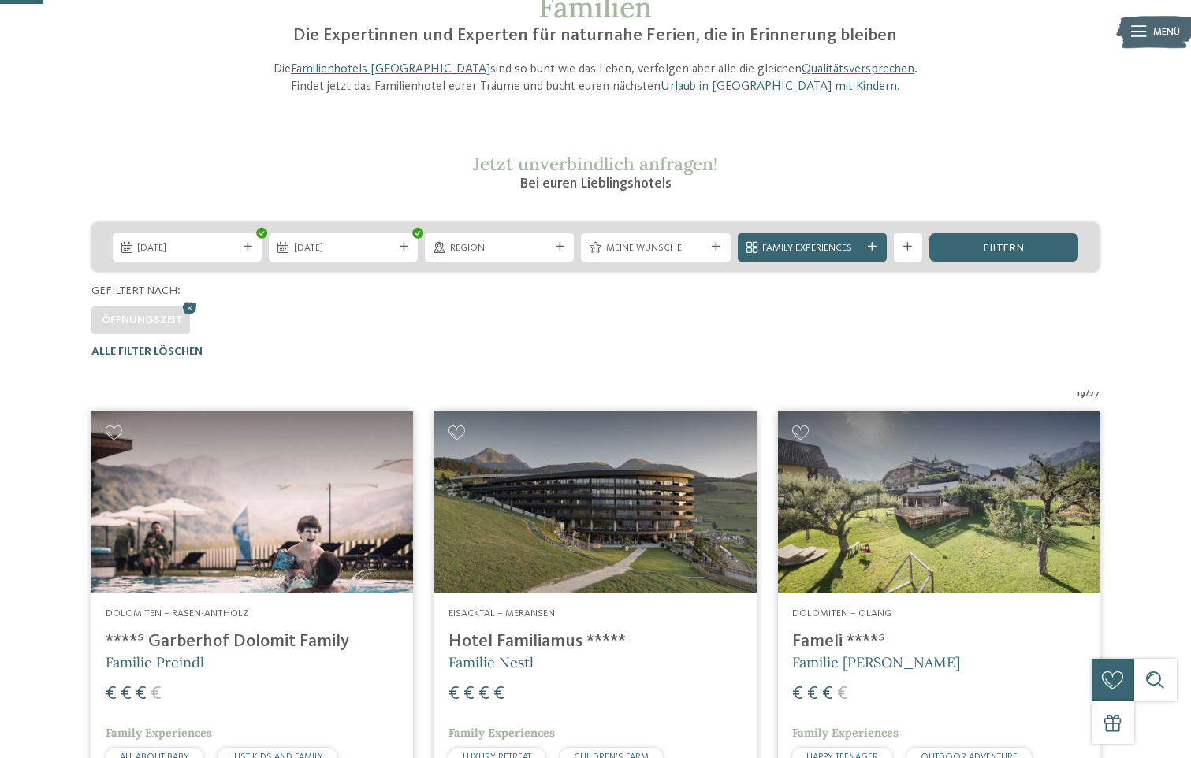
scroll to position [142, 0]
click at [225, 512] on img at bounding box center [252, 502] width 322 height 181
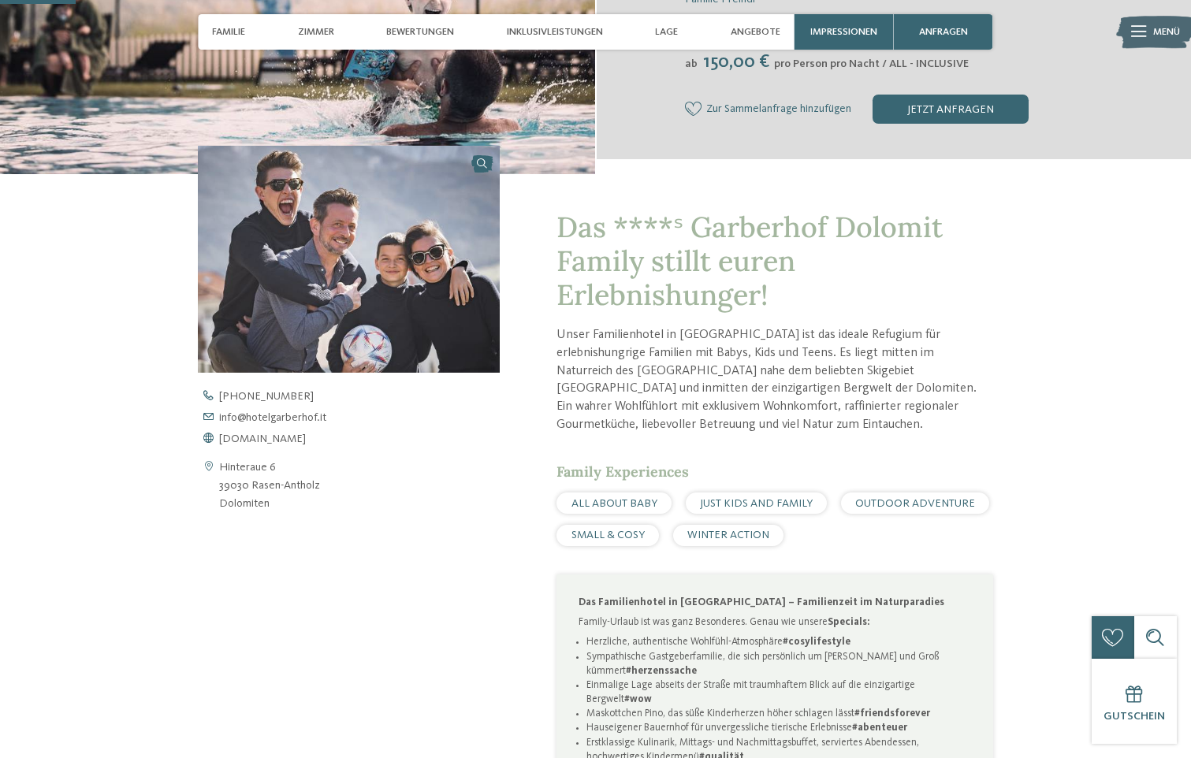
scroll to position [315, 0]
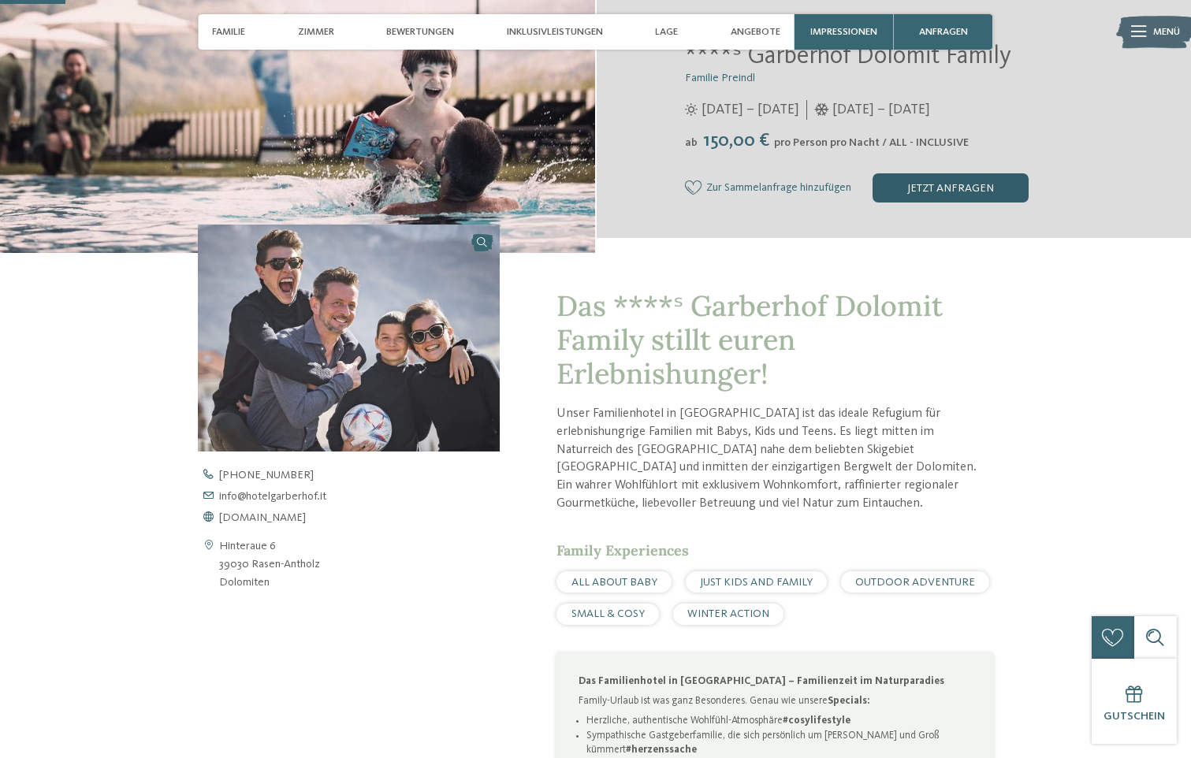
click at [947, 185] on div "jetzt anfragen" at bounding box center [951, 187] width 156 height 28
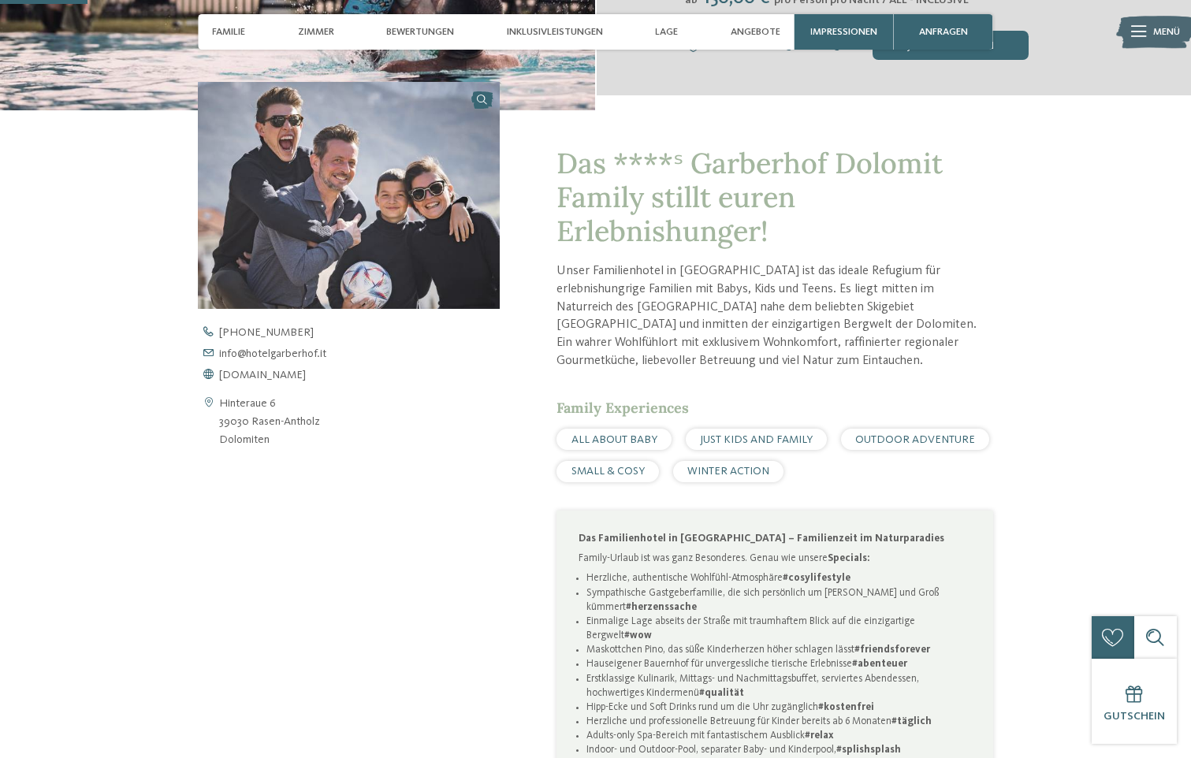
scroll to position [0, 0]
